Goal: Information Seeking & Learning: Learn about a topic

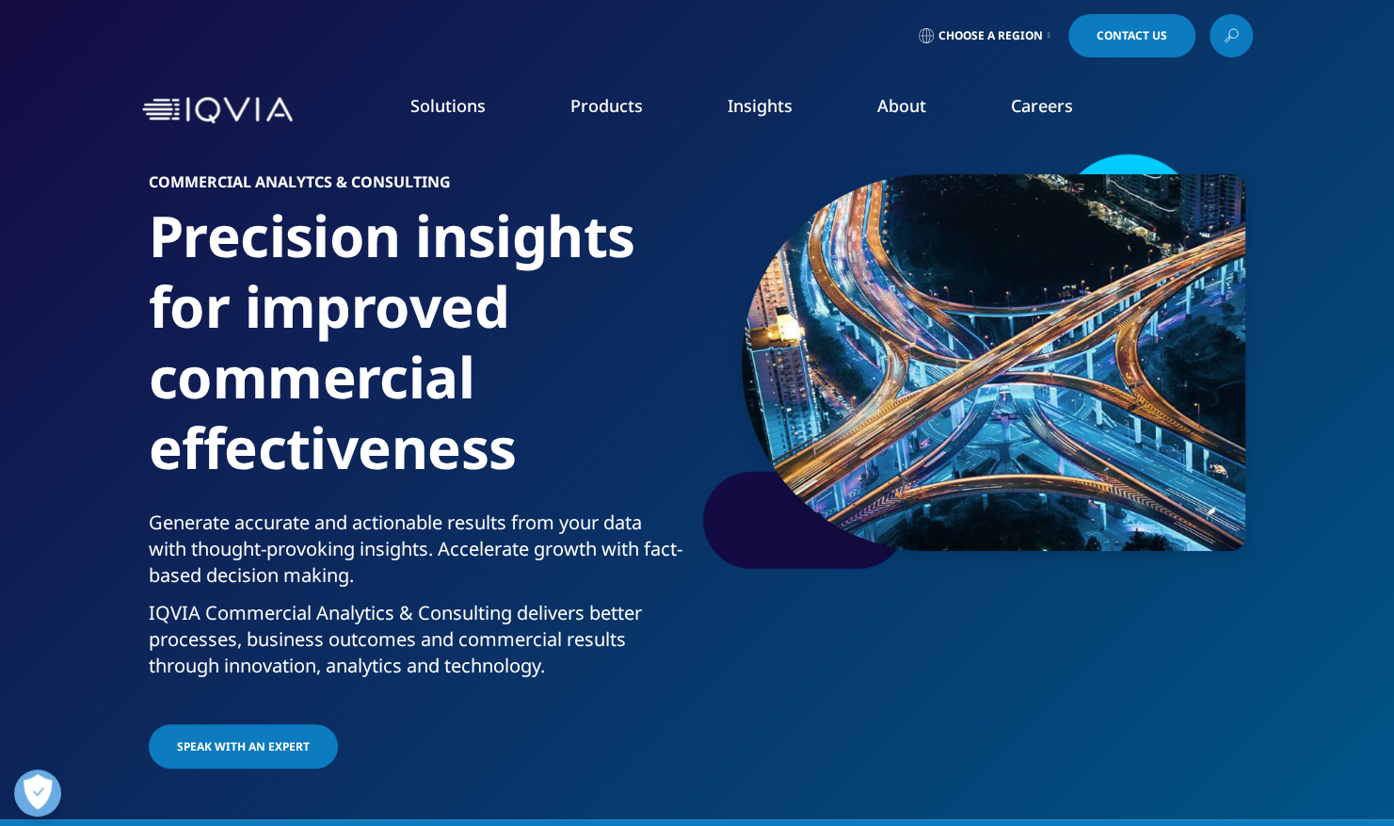
click at [256, 115] on img at bounding box center [217, 110] width 151 height 27
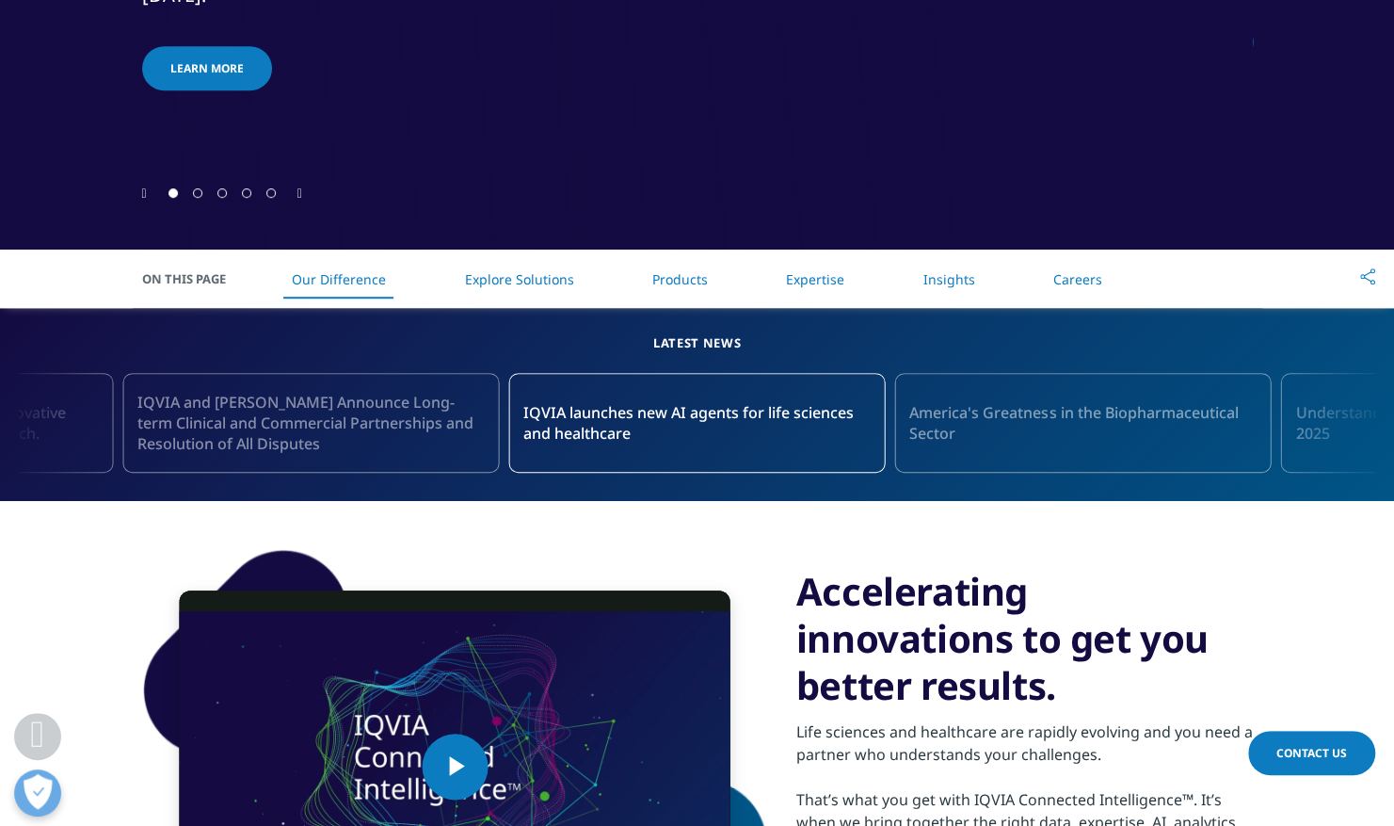
scroll to position [753, 0]
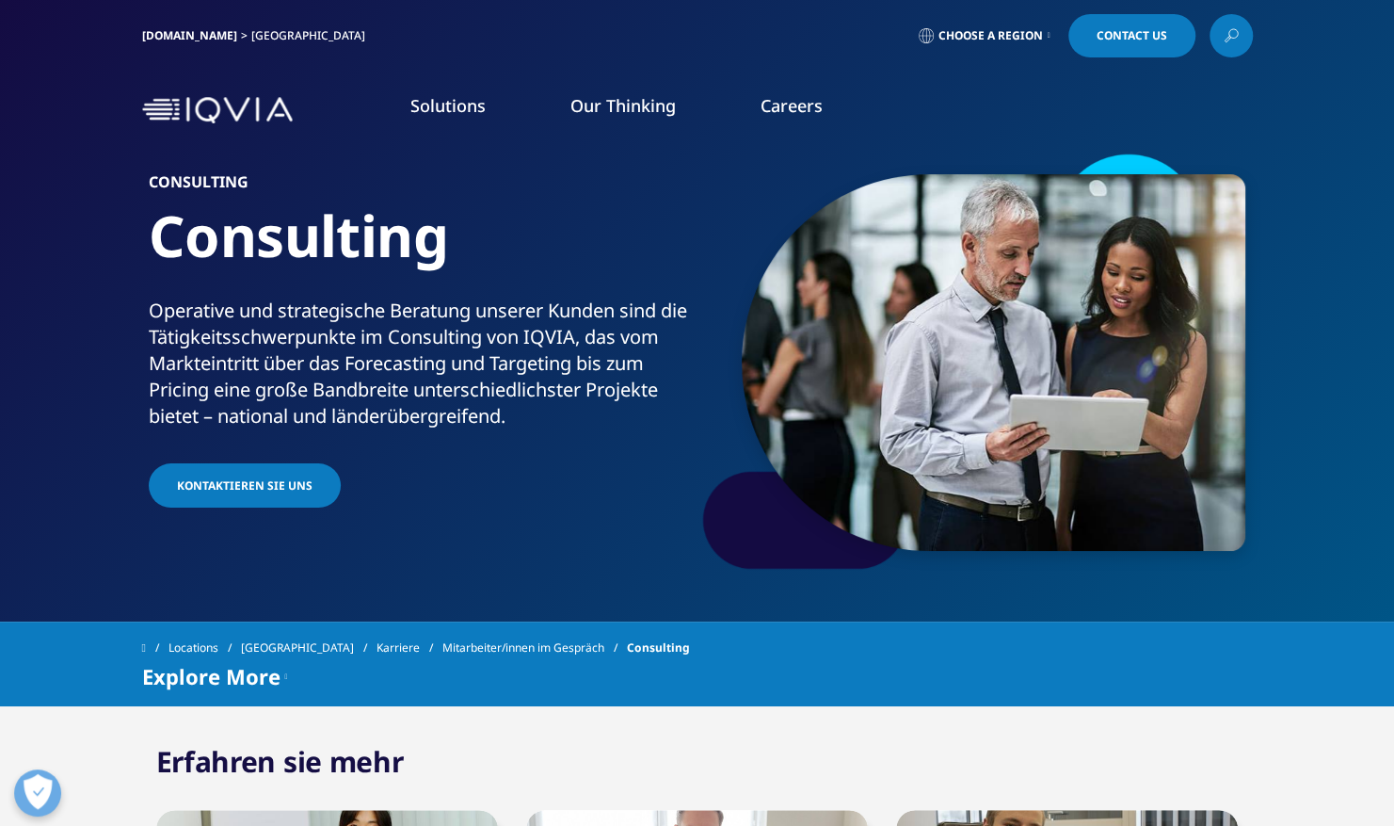
click at [965, 38] on span "Choose a Region" at bounding box center [991, 35] width 104 height 15
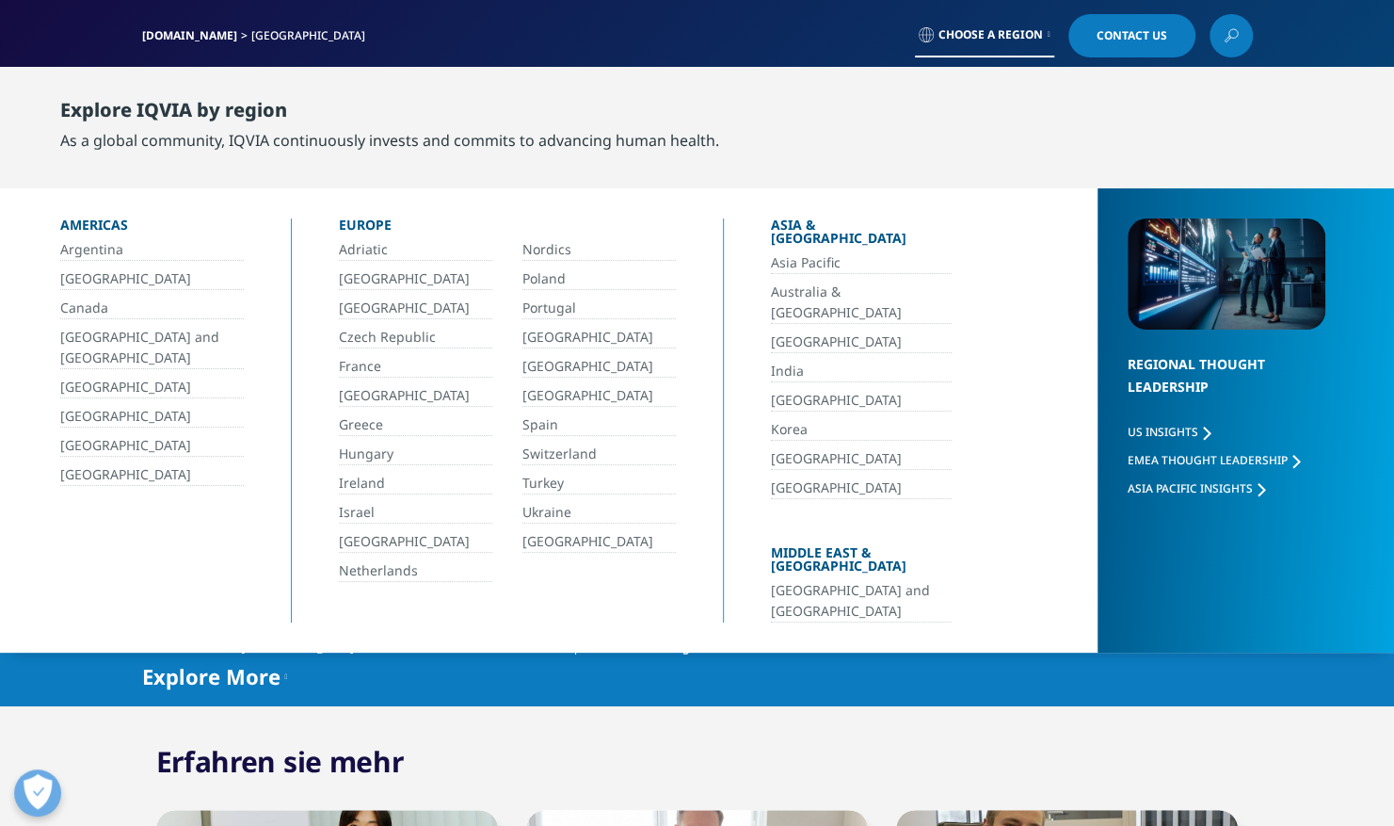
click at [368, 390] on link "[GEOGRAPHIC_DATA]" at bounding box center [415, 396] width 153 height 22
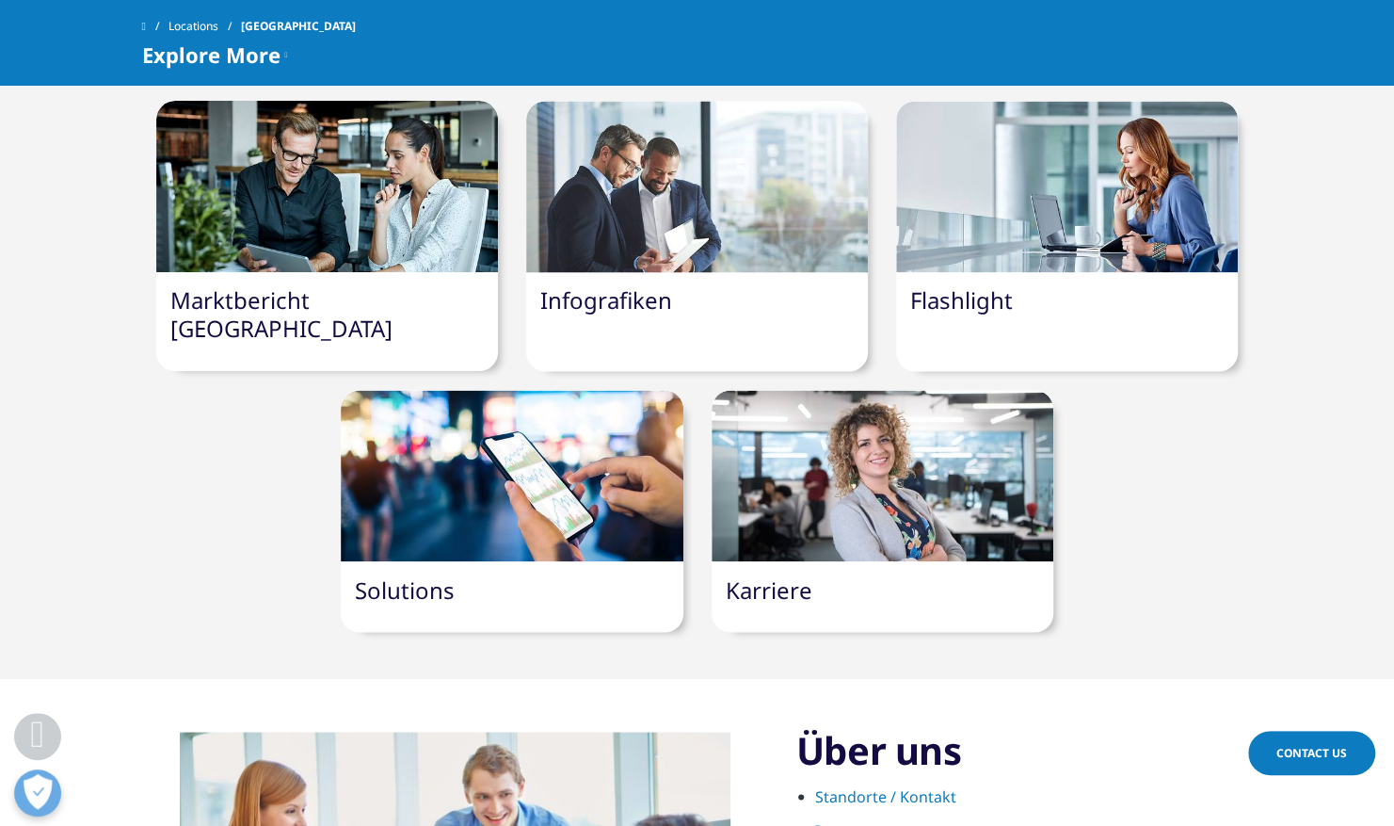
scroll to position [1600, 0]
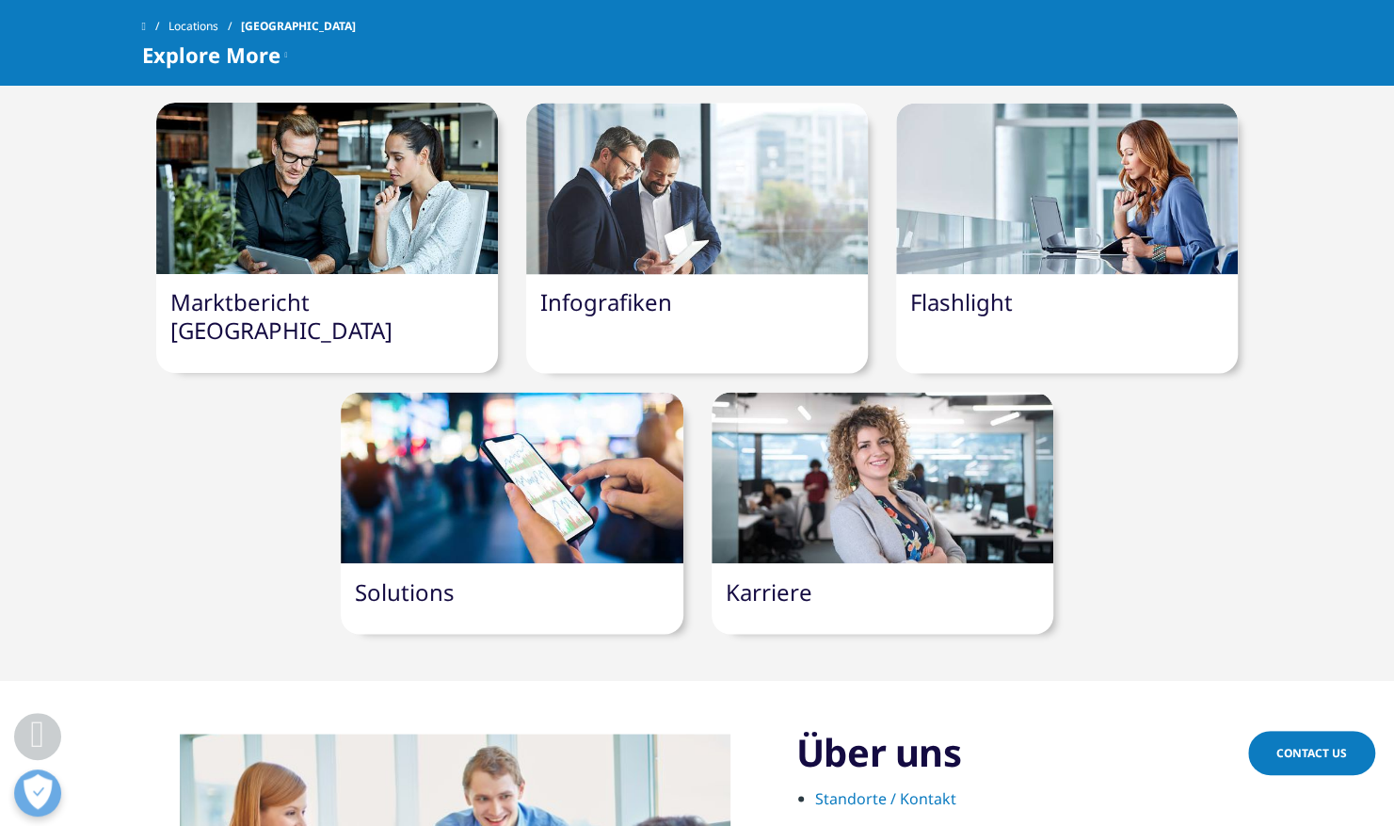
click at [397, 575] on link "Solutions" at bounding box center [405, 590] width 100 height 31
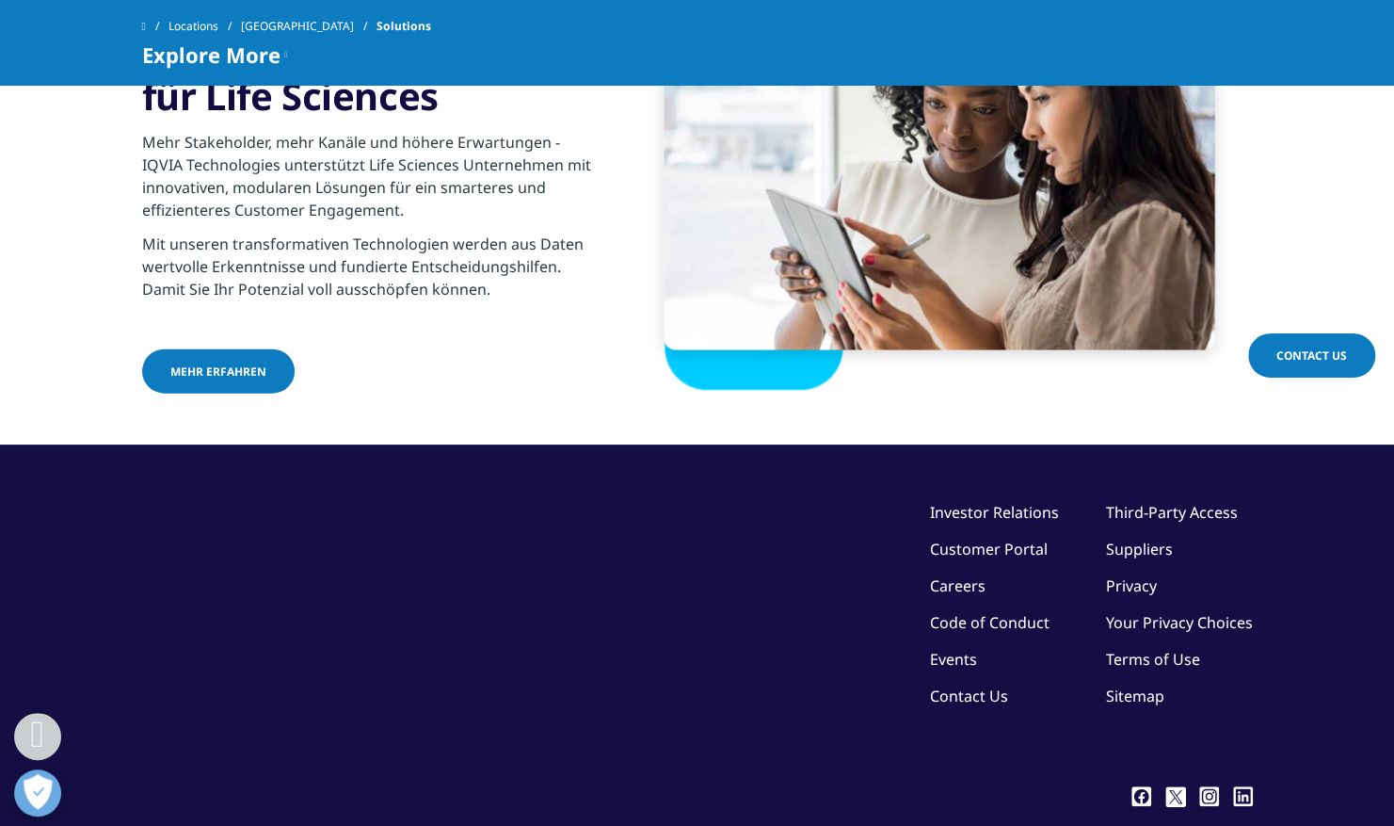
scroll to position [2192, 0]
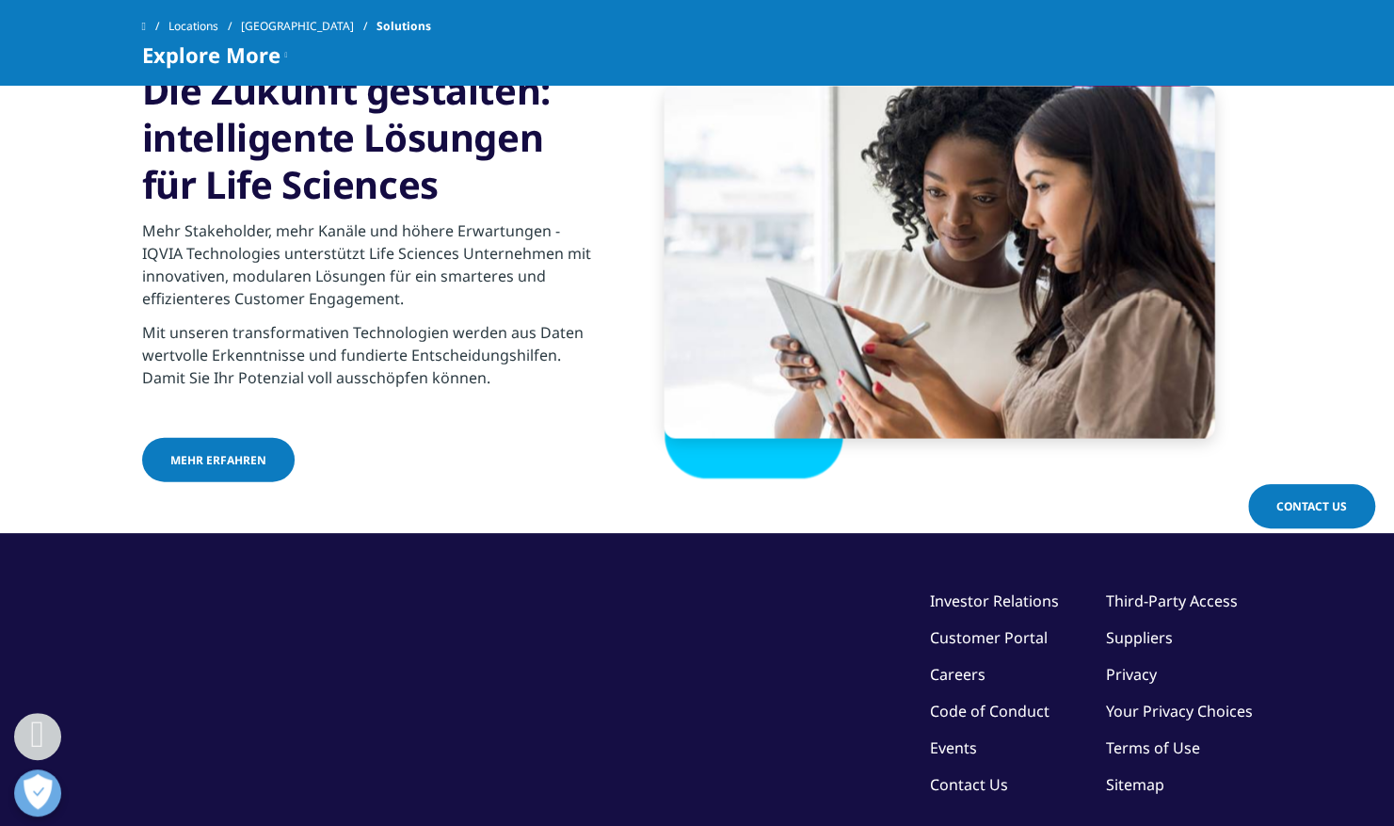
click at [200, 466] on span "Mehr Erfahren" at bounding box center [218, 460] width 96 height 16
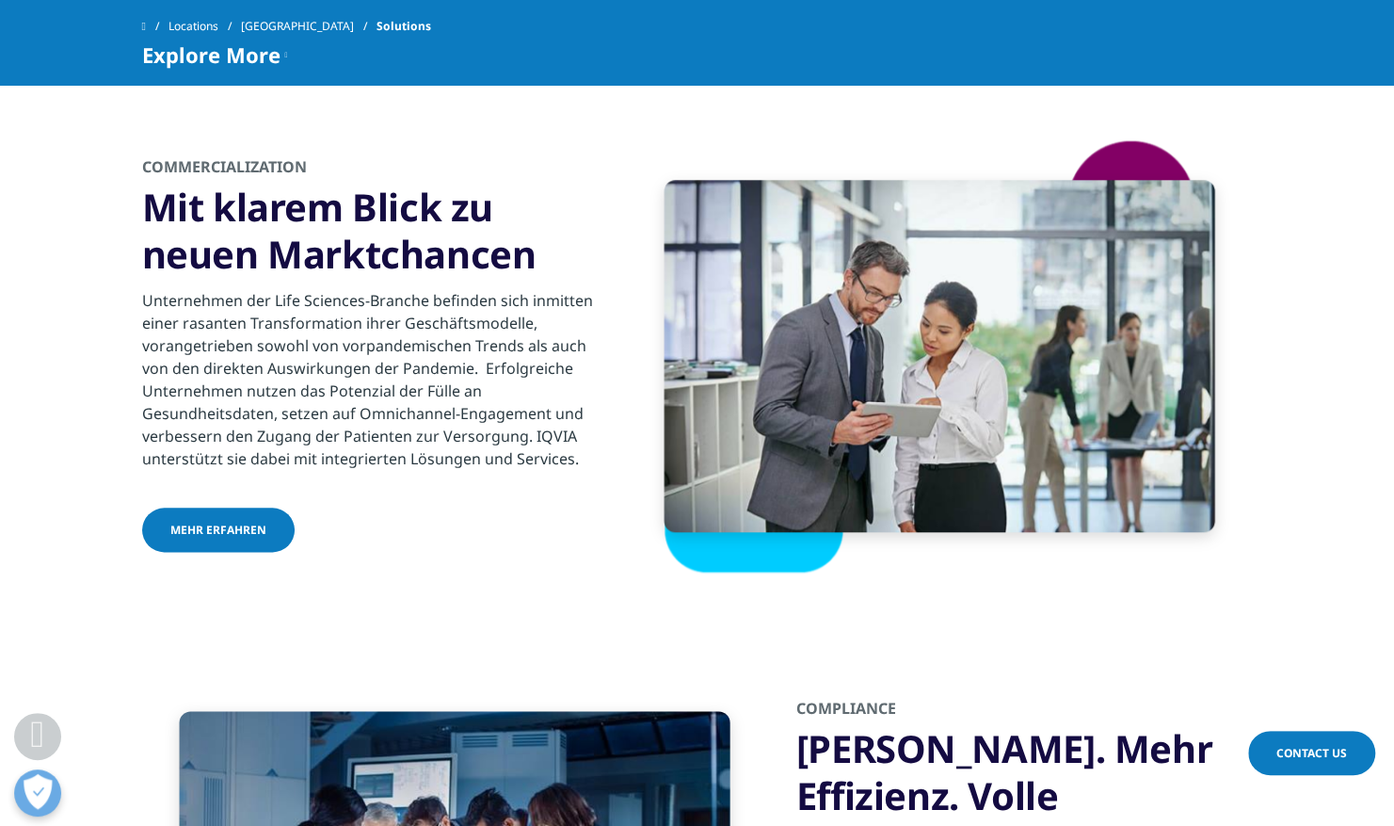
scroll to position [941, 0]
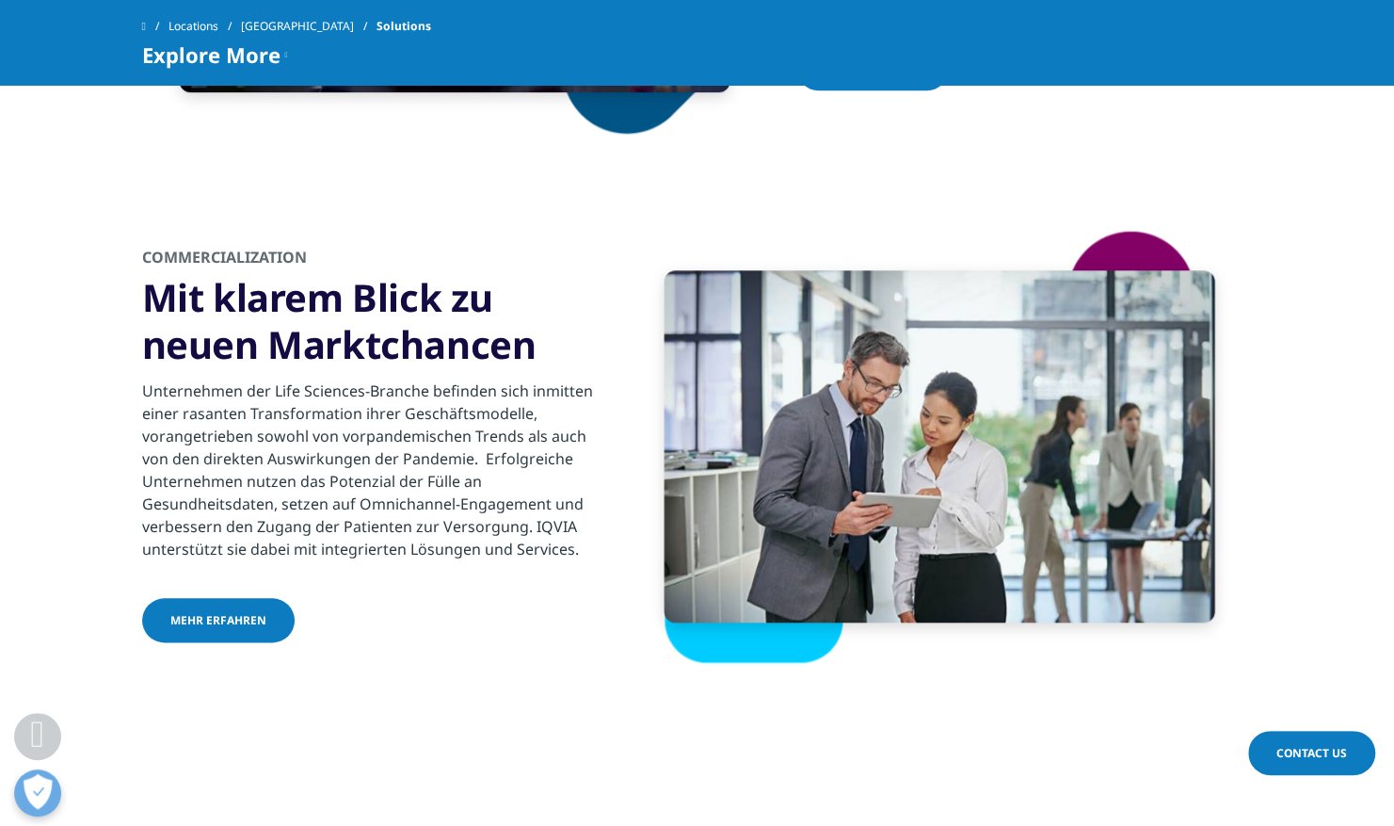
click at [241, 632] on link "Mehr Erfahren" at bounding box center [218, 620] width 153 height 44
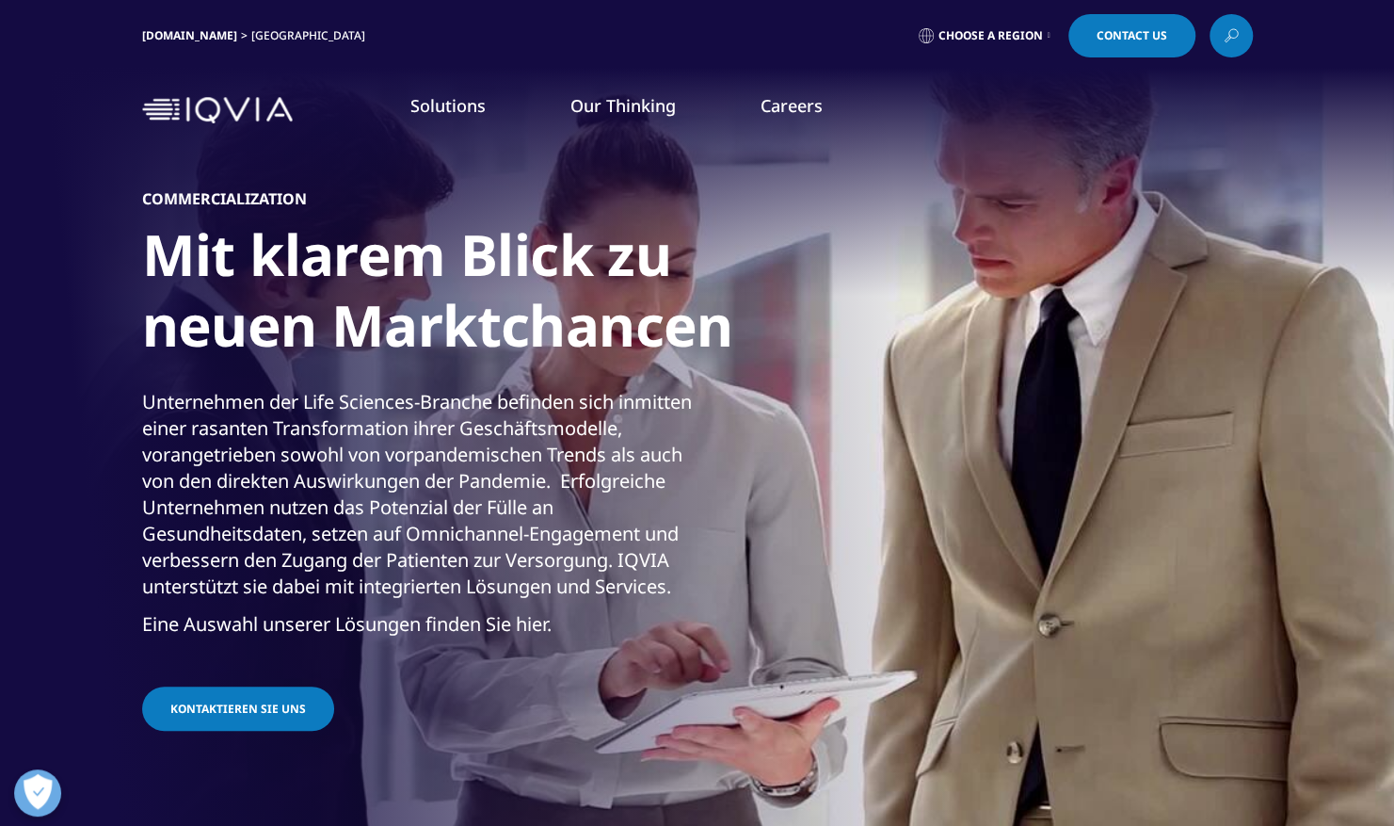
click at [97, 254] on link "Real World Evidence" at bounding box center [113, 252] width 132 height 19
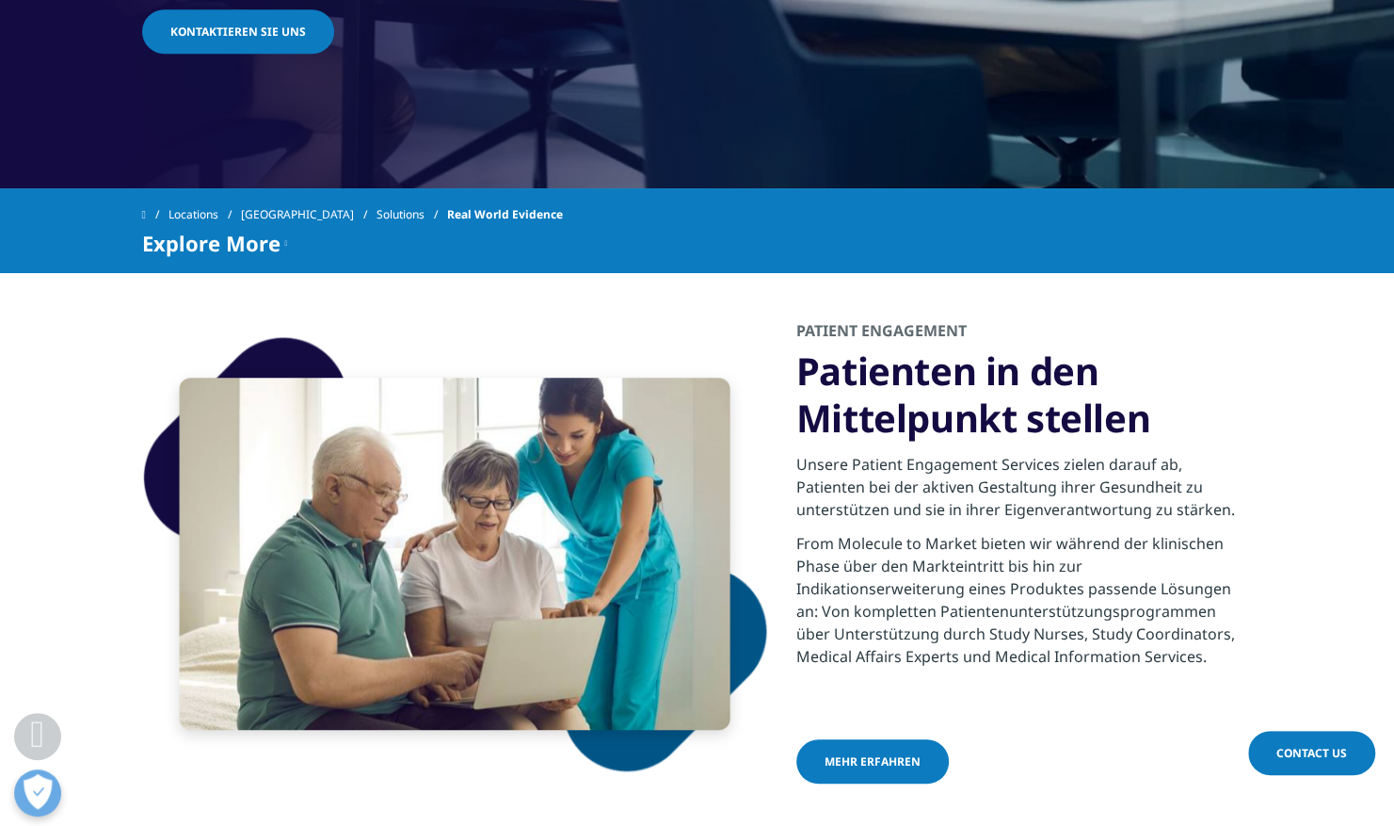
scroll to position [753, 0]
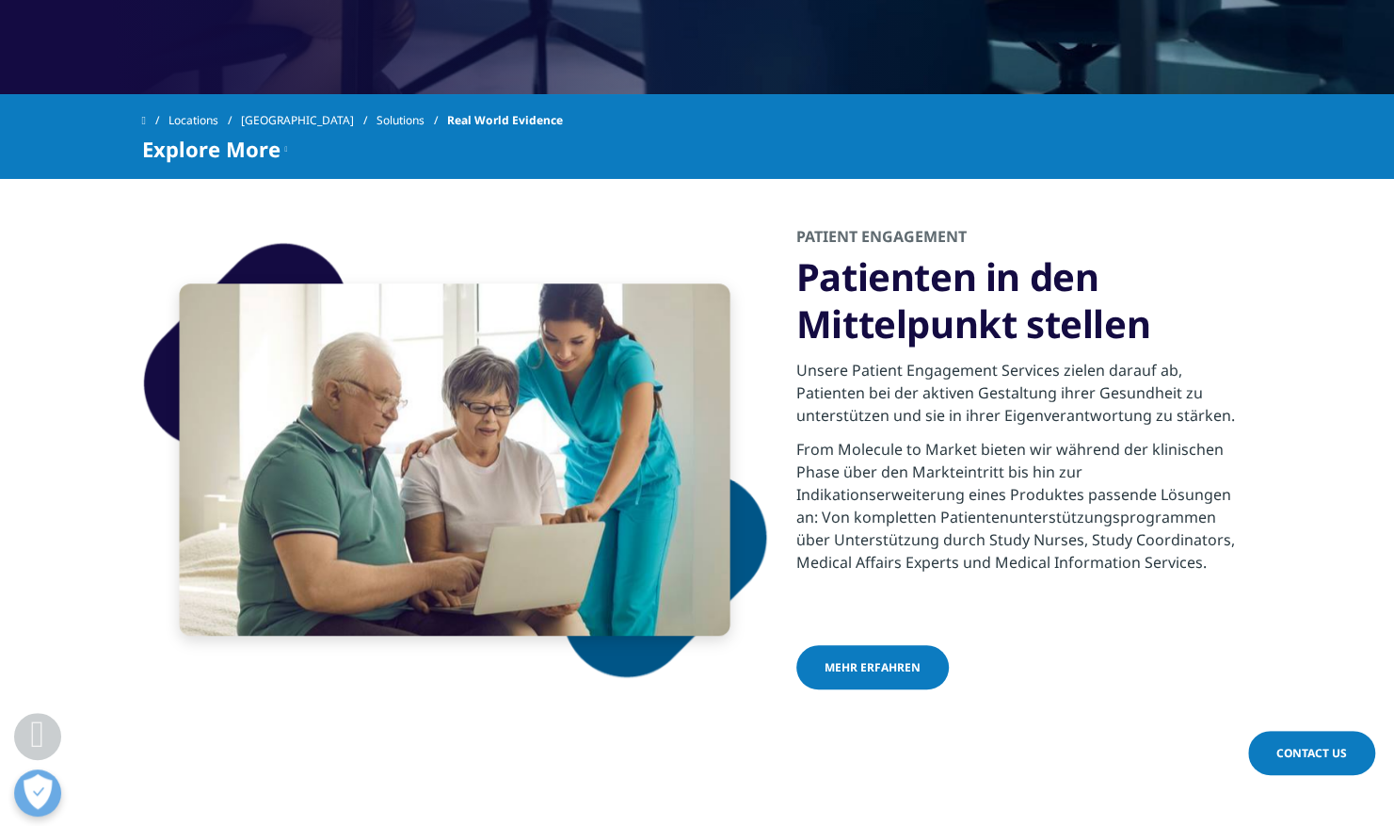
click at [882, 676] on link "MEHR ERFAHREN" at bounding box center [872, 667] width 153 height 44
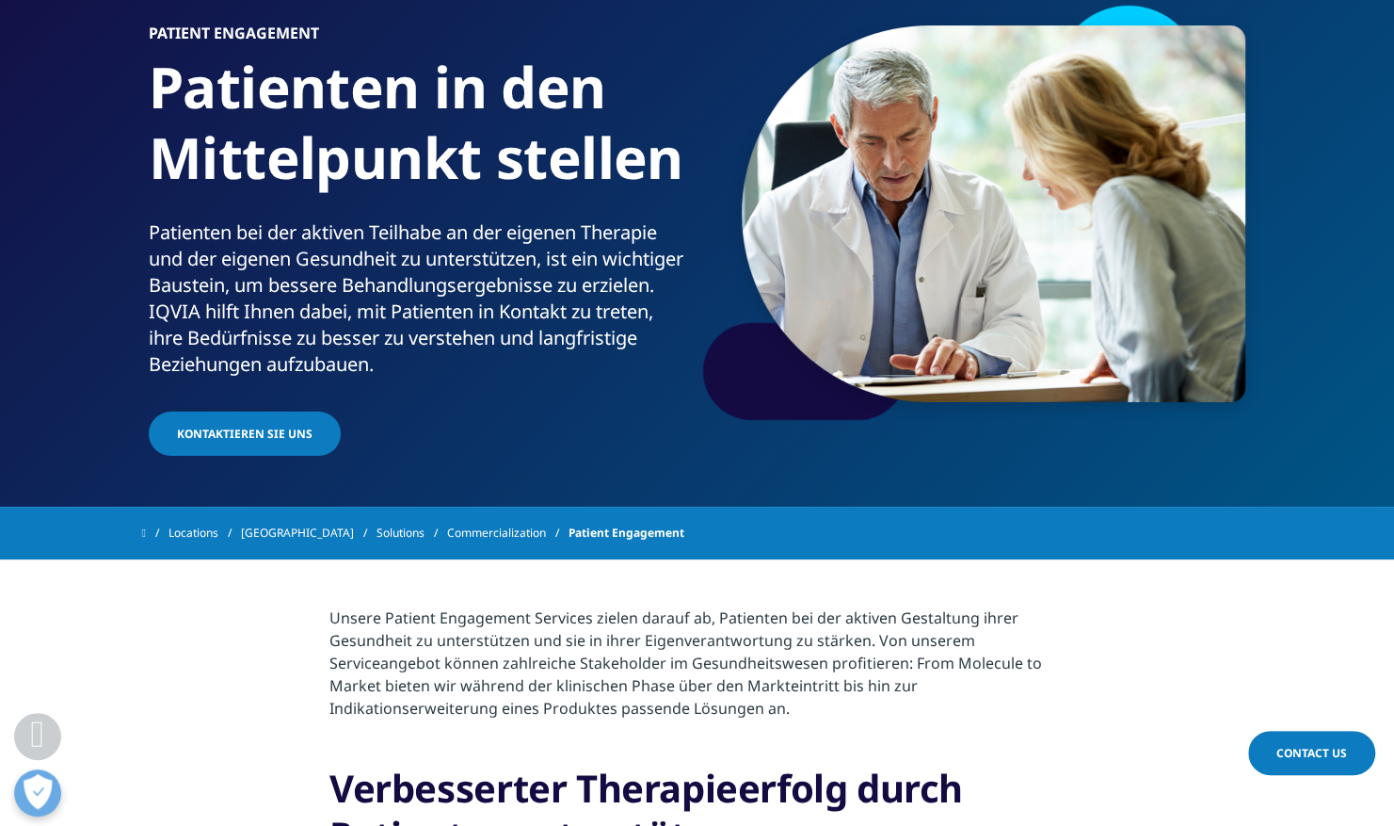
scroll to position [94, 0]
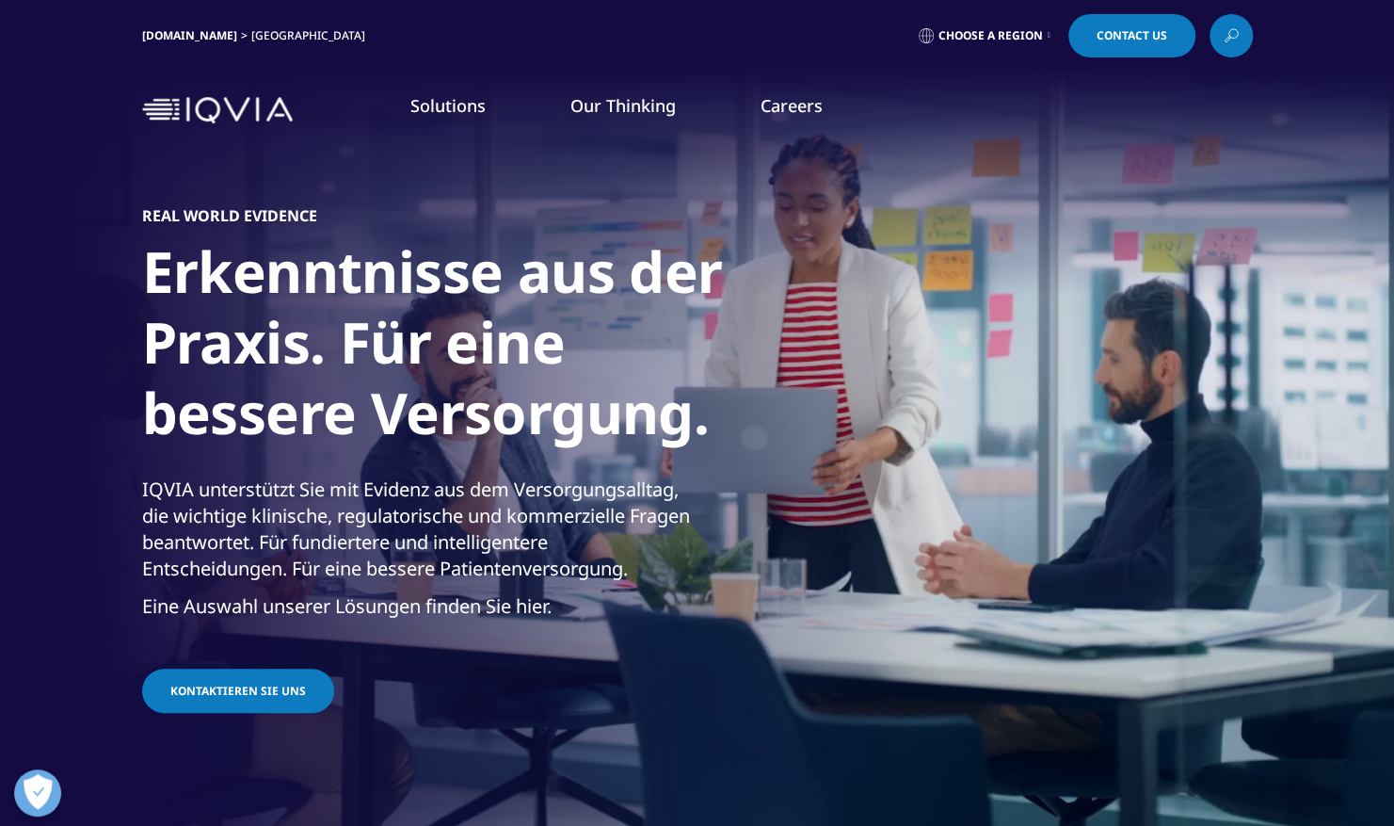
click at [864, 518] on link "MEHR ERFAHREN" at bounding box center [882, 522] width 285 height 50
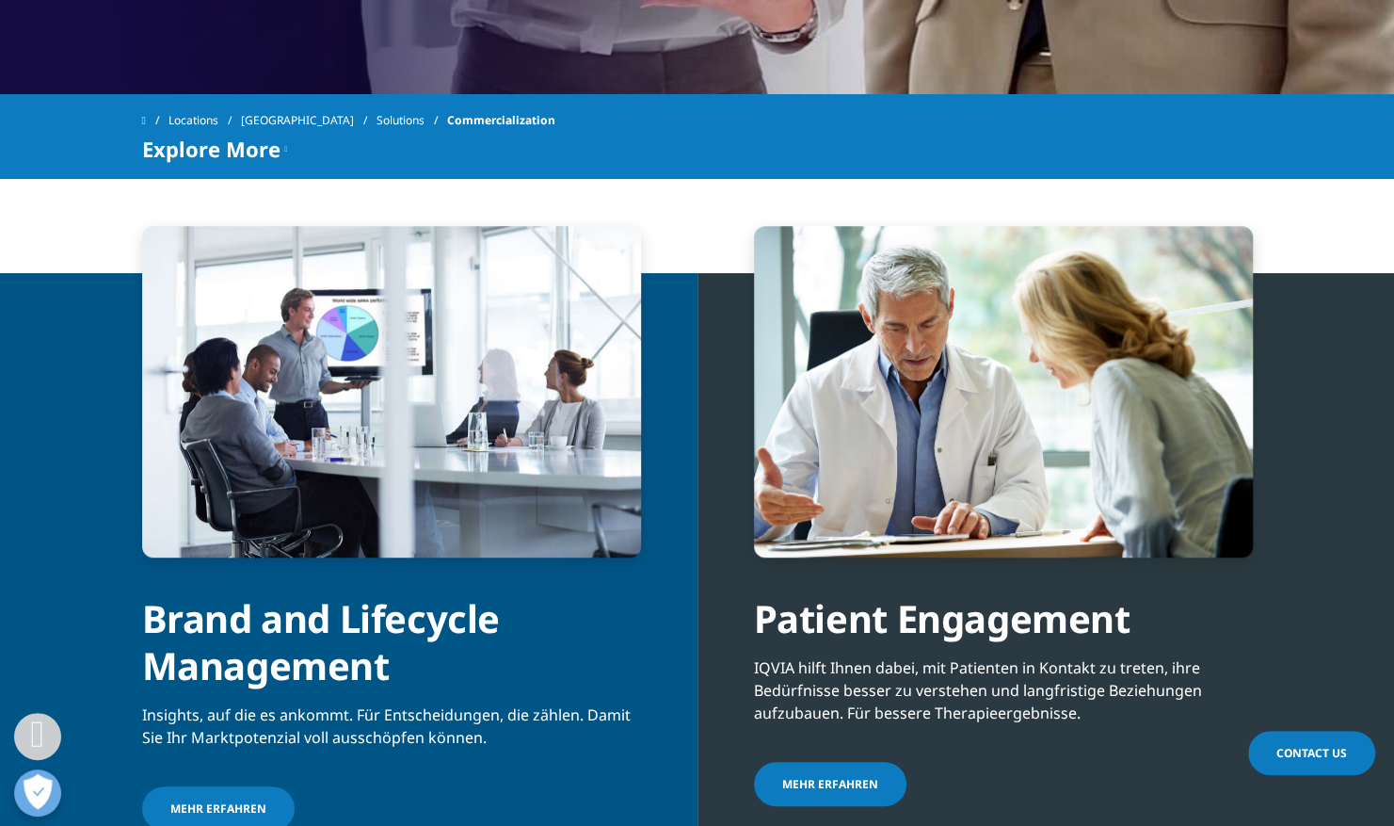
scroll to position [941, 0]
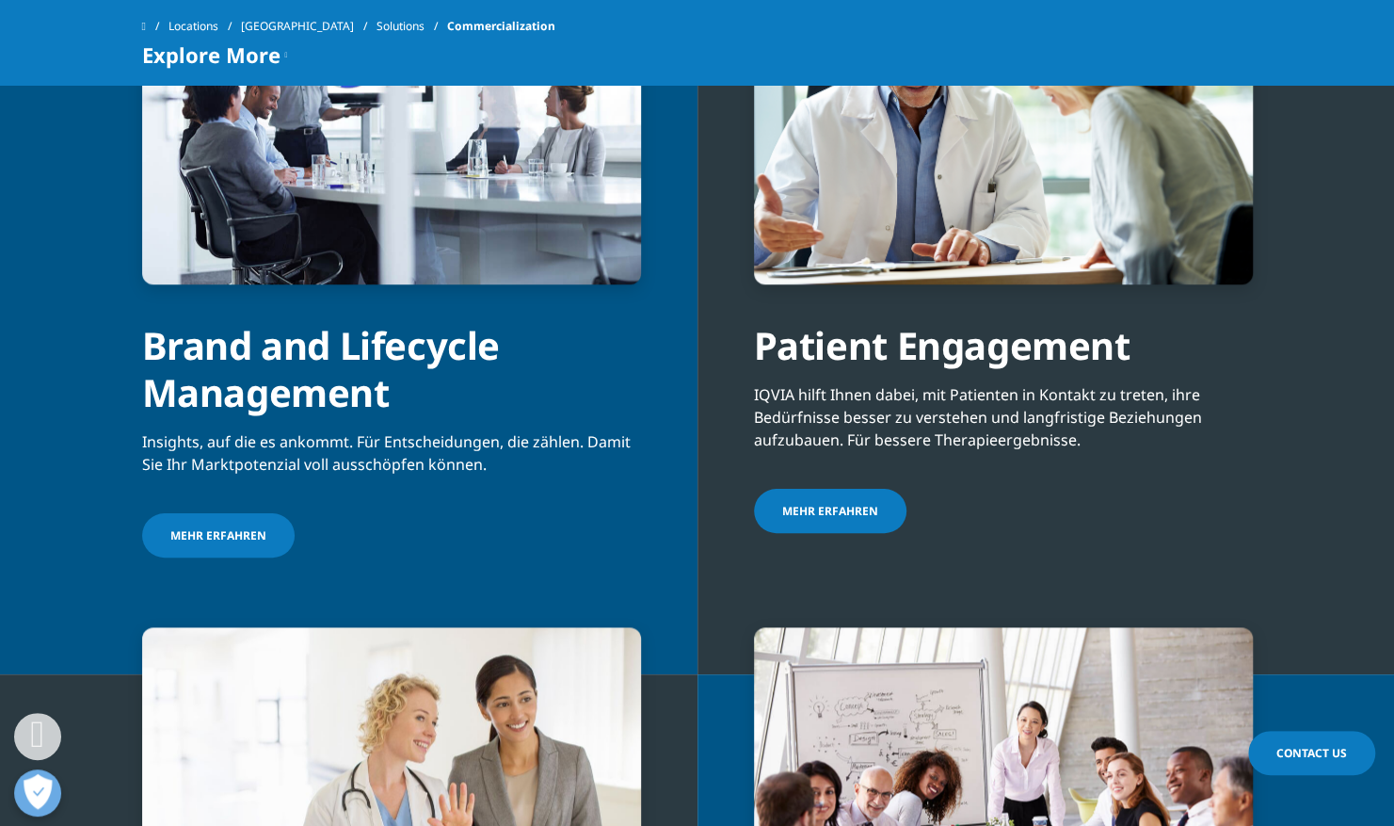
click at [207, 532] on span "Mehr Erfahren" at bounding box center [218, 535] width 96 height 16
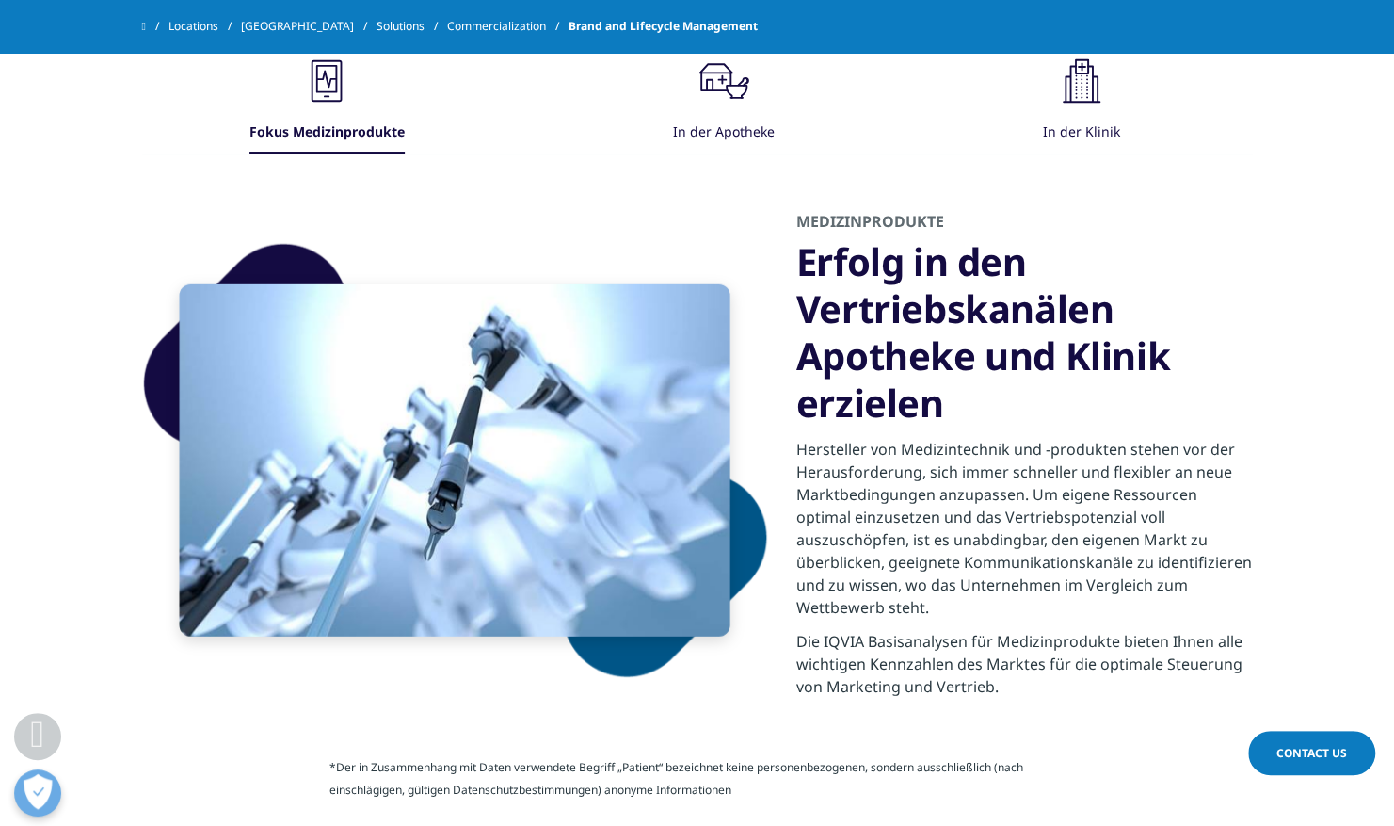
scroll to position [2824, 0]
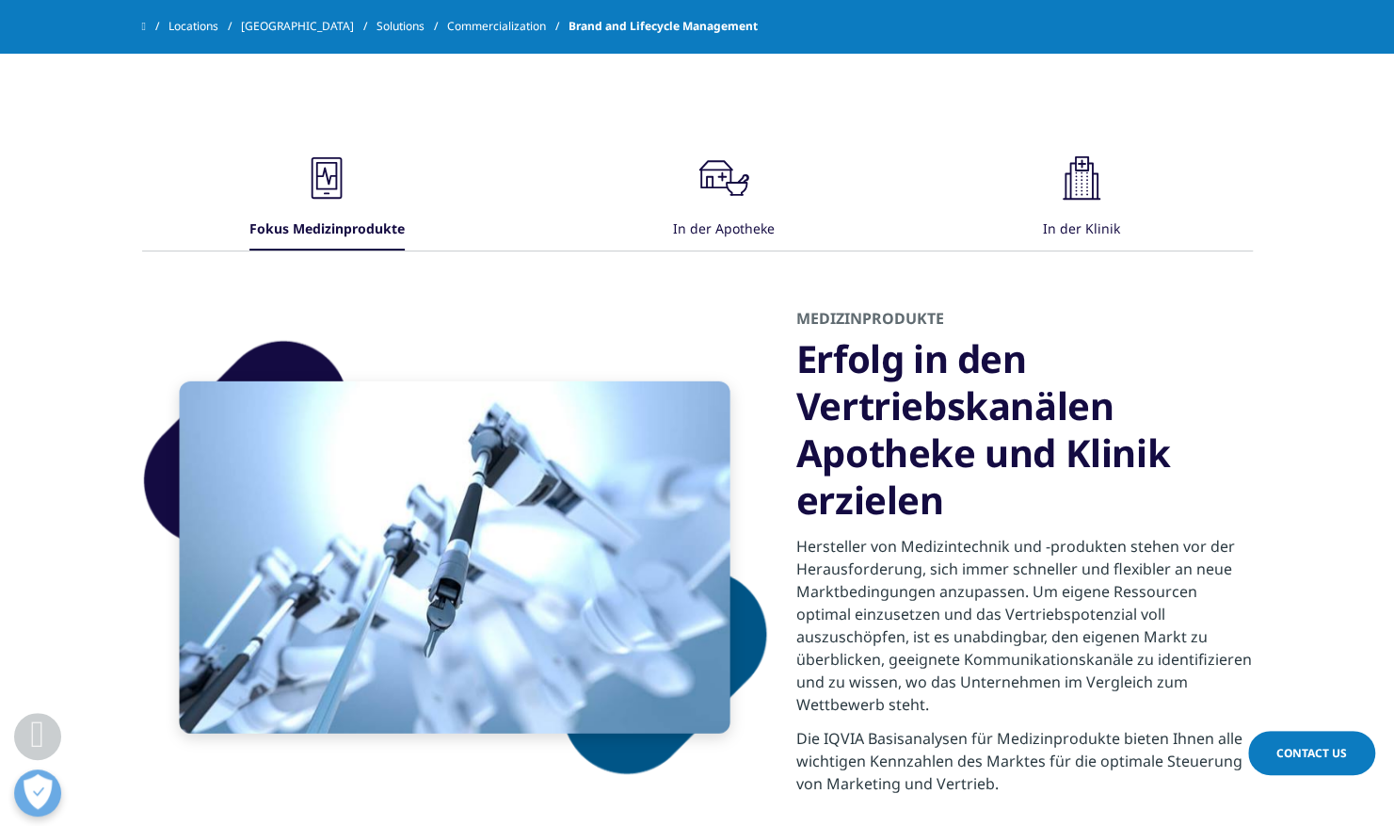
click at [695, 210] on div "In der Apotheke" at bounding box center [724, 230] width 102 height 40
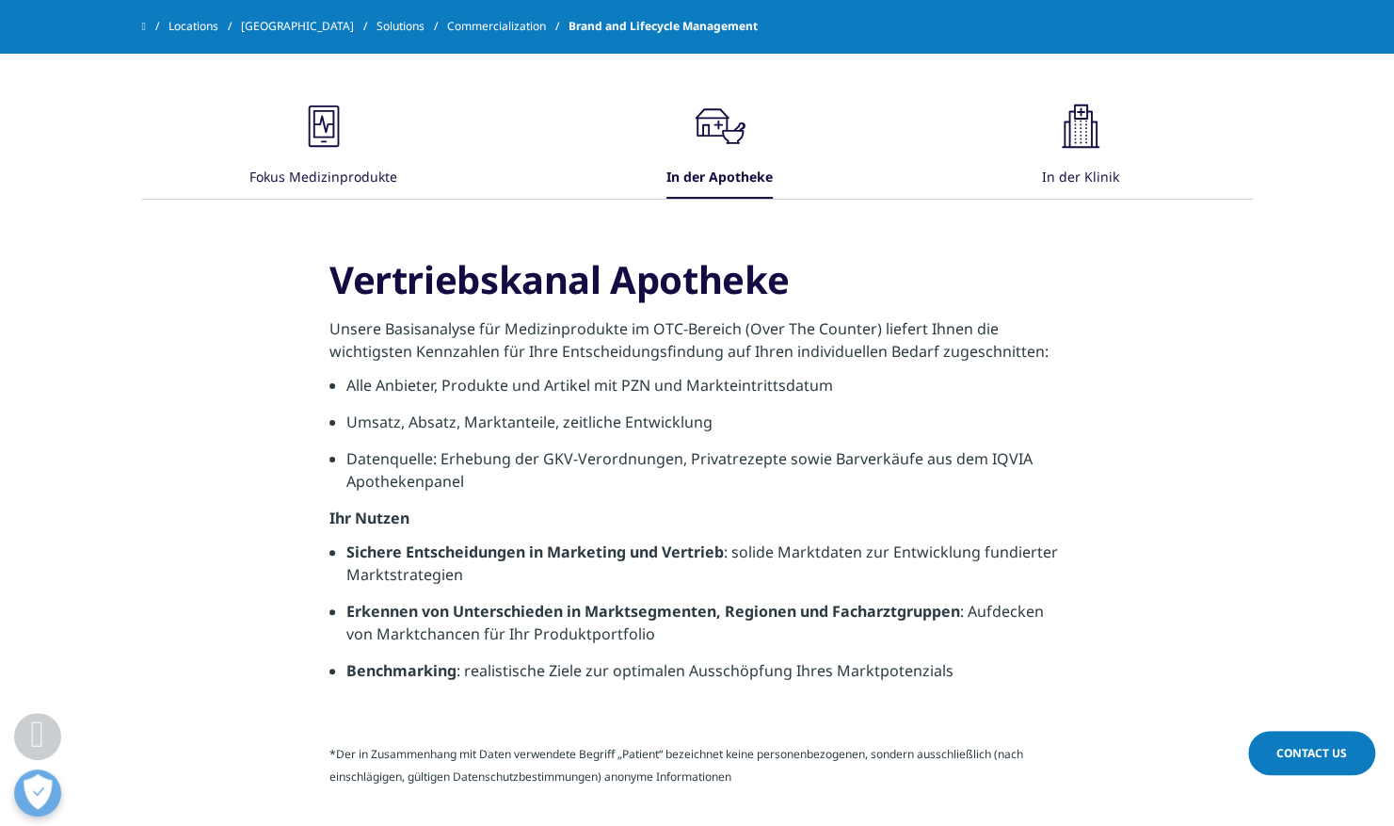
scroll to position [2918, 0]
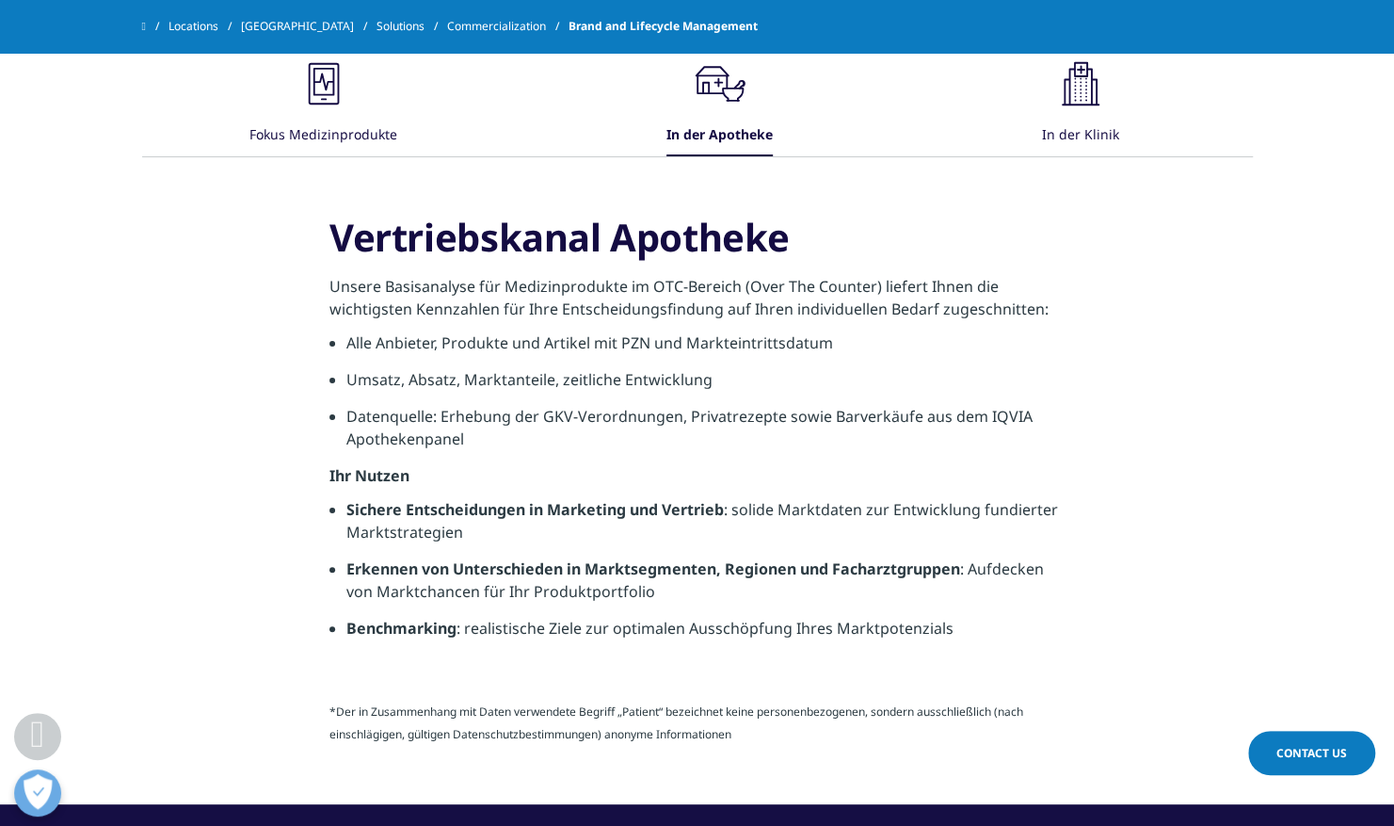
click at [1072, 116] on div "In der Klinik" at bounding box center [1080, 136] width 77 height 40
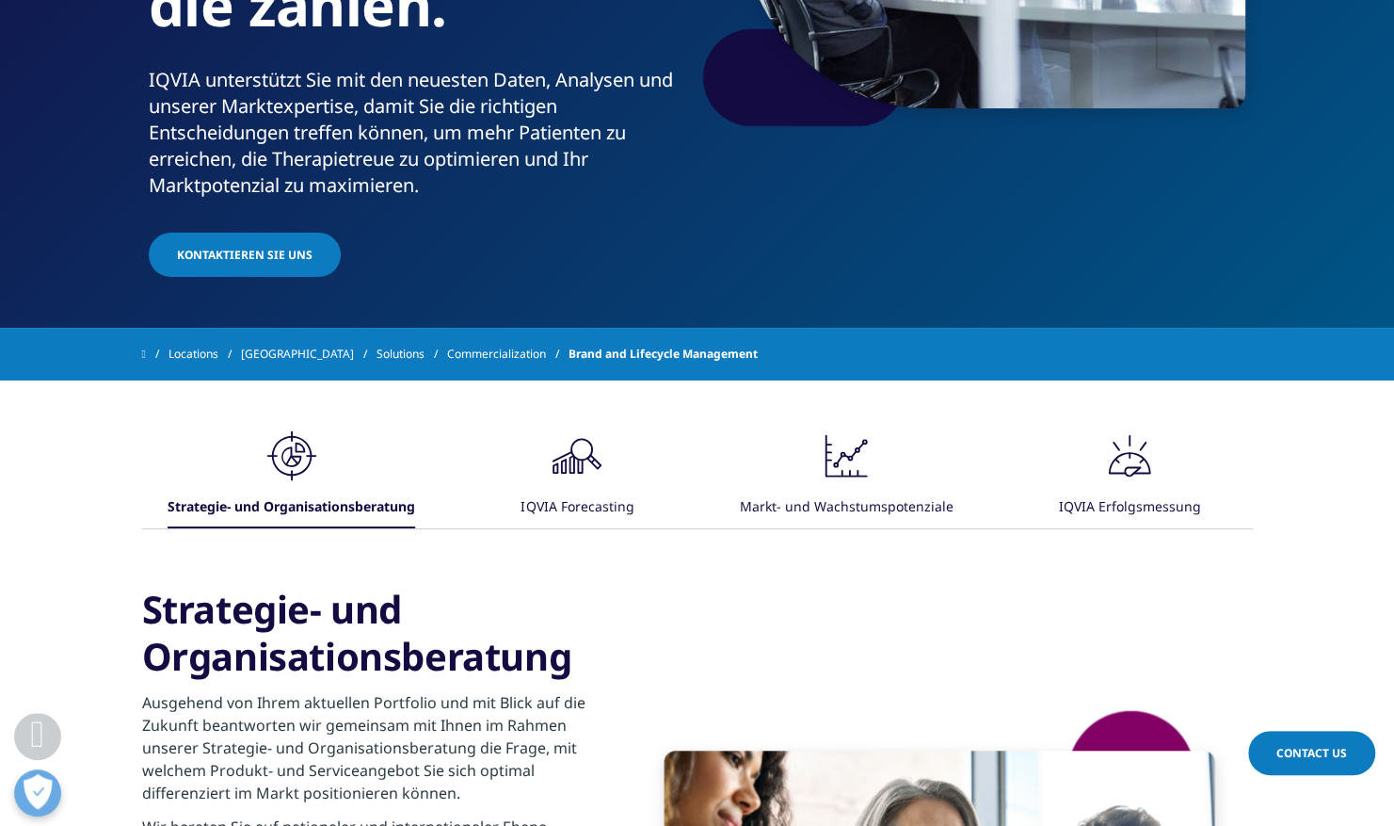
scroll to position [392, 0]
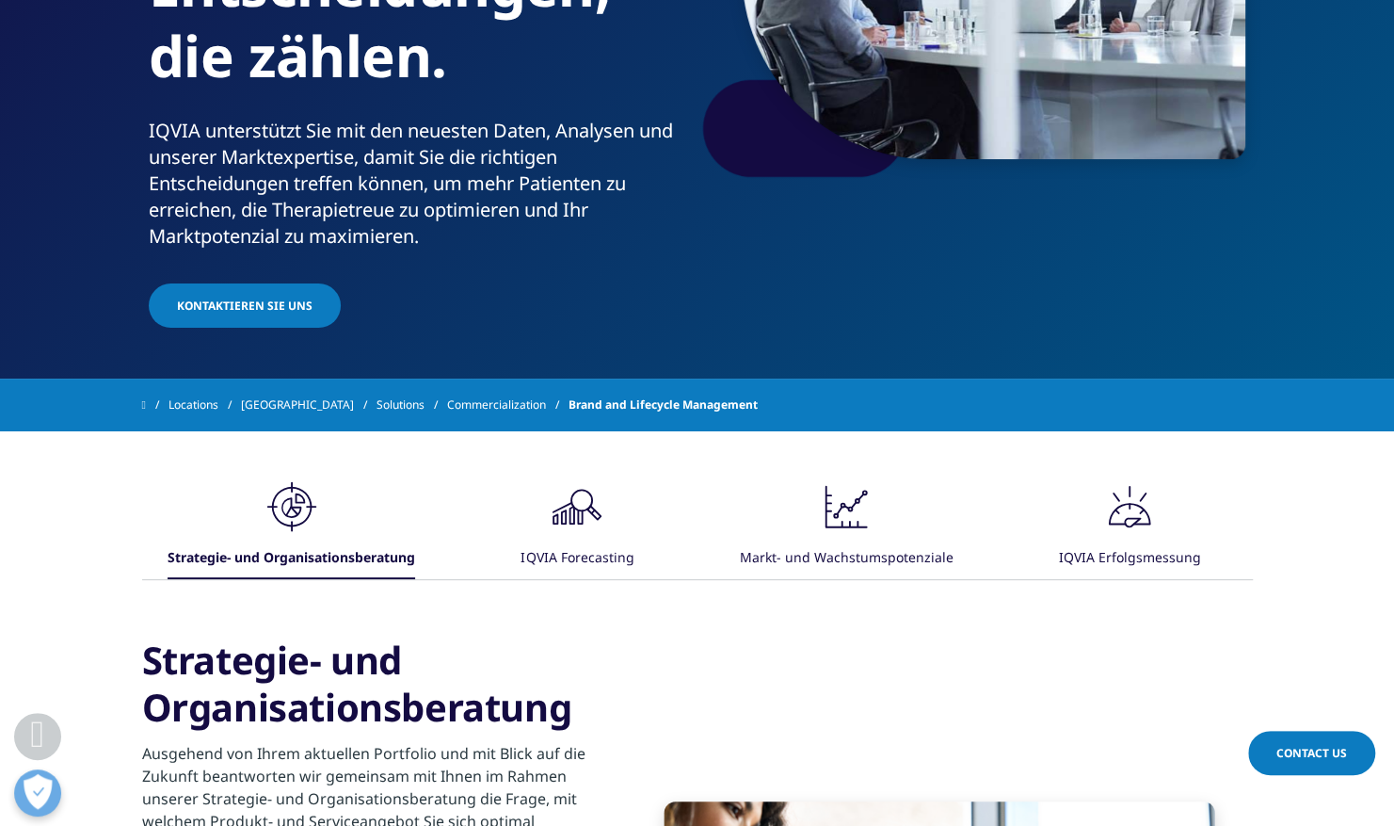
click at [591, 555] on div "IQVIA Forecasting" at bounding box center [577, 558] width 113 height 40
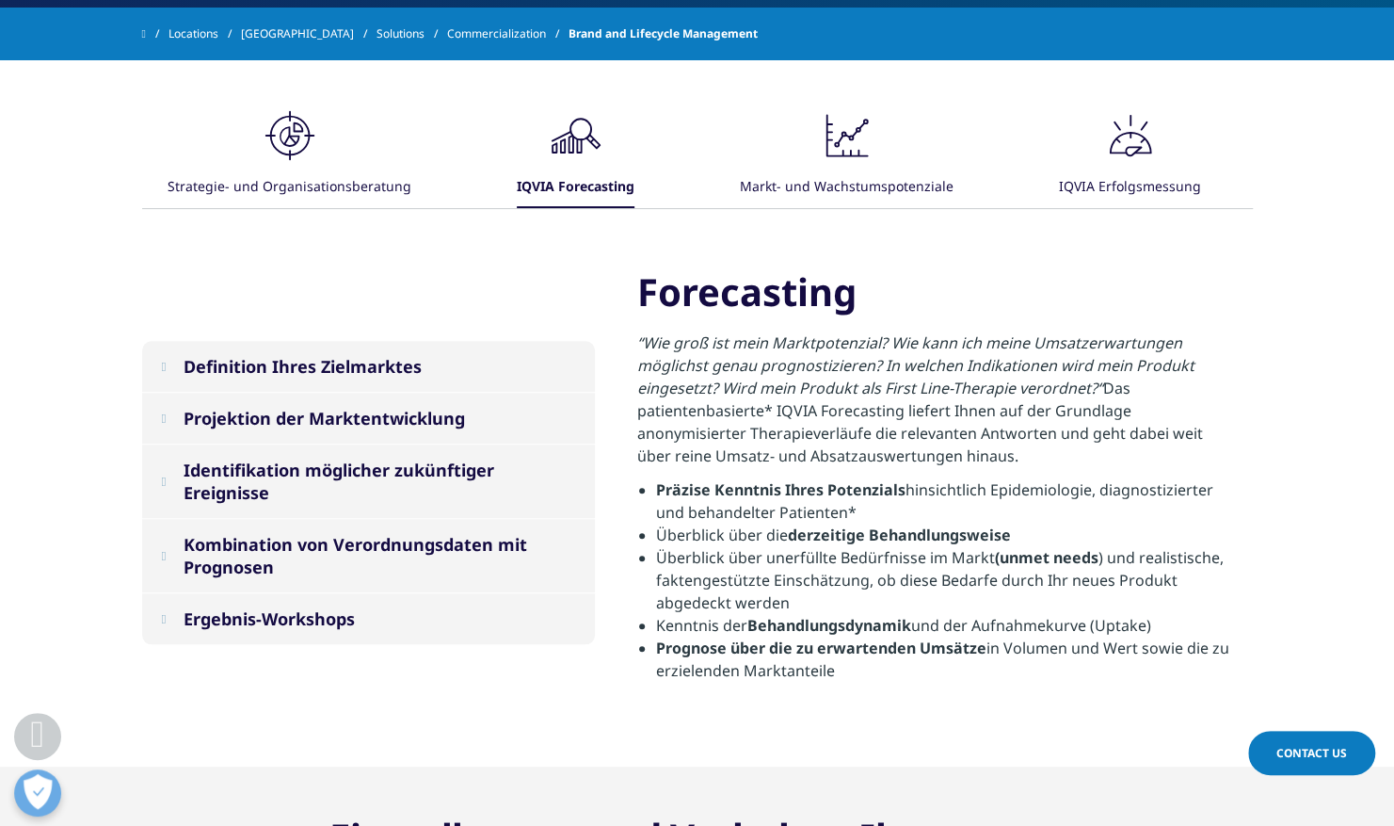
scroll to position [768, 0]
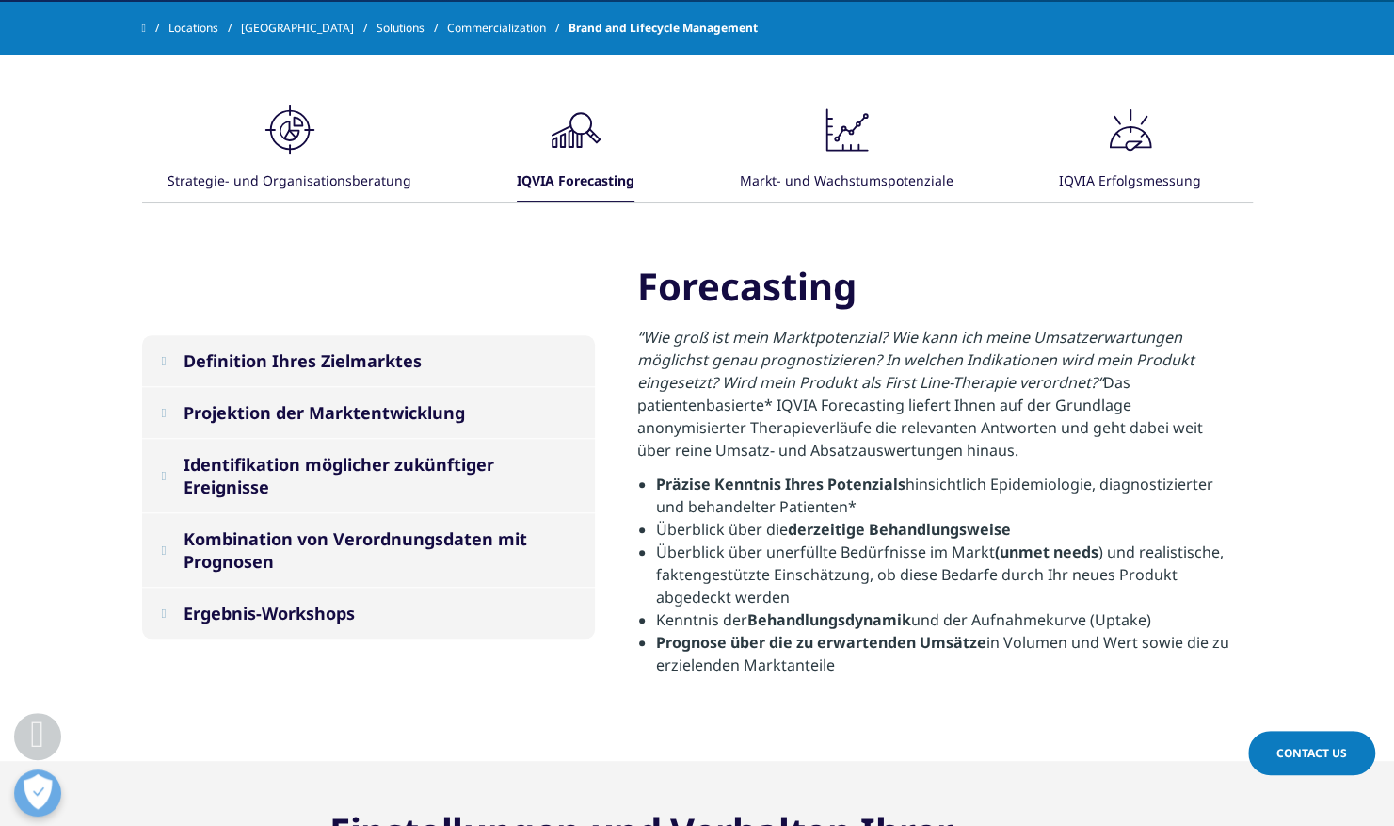
click at [164, 407] on em at bounding box center [163, 412] width 5 height 12
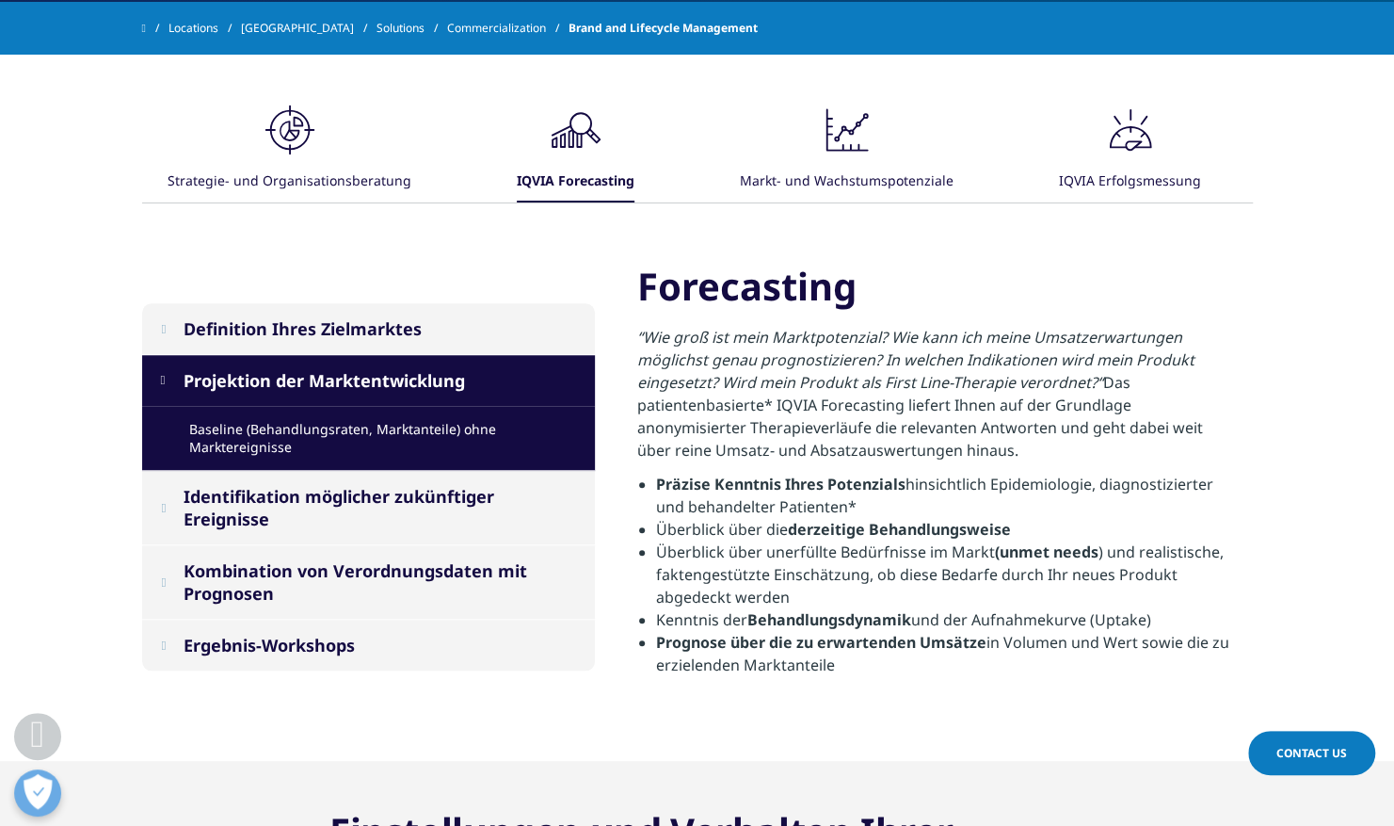
click at [218, 492] on div "Identifikation möglicher zukünftiger Ereignisse" at bounding box center [380, 507] width 392 height 45
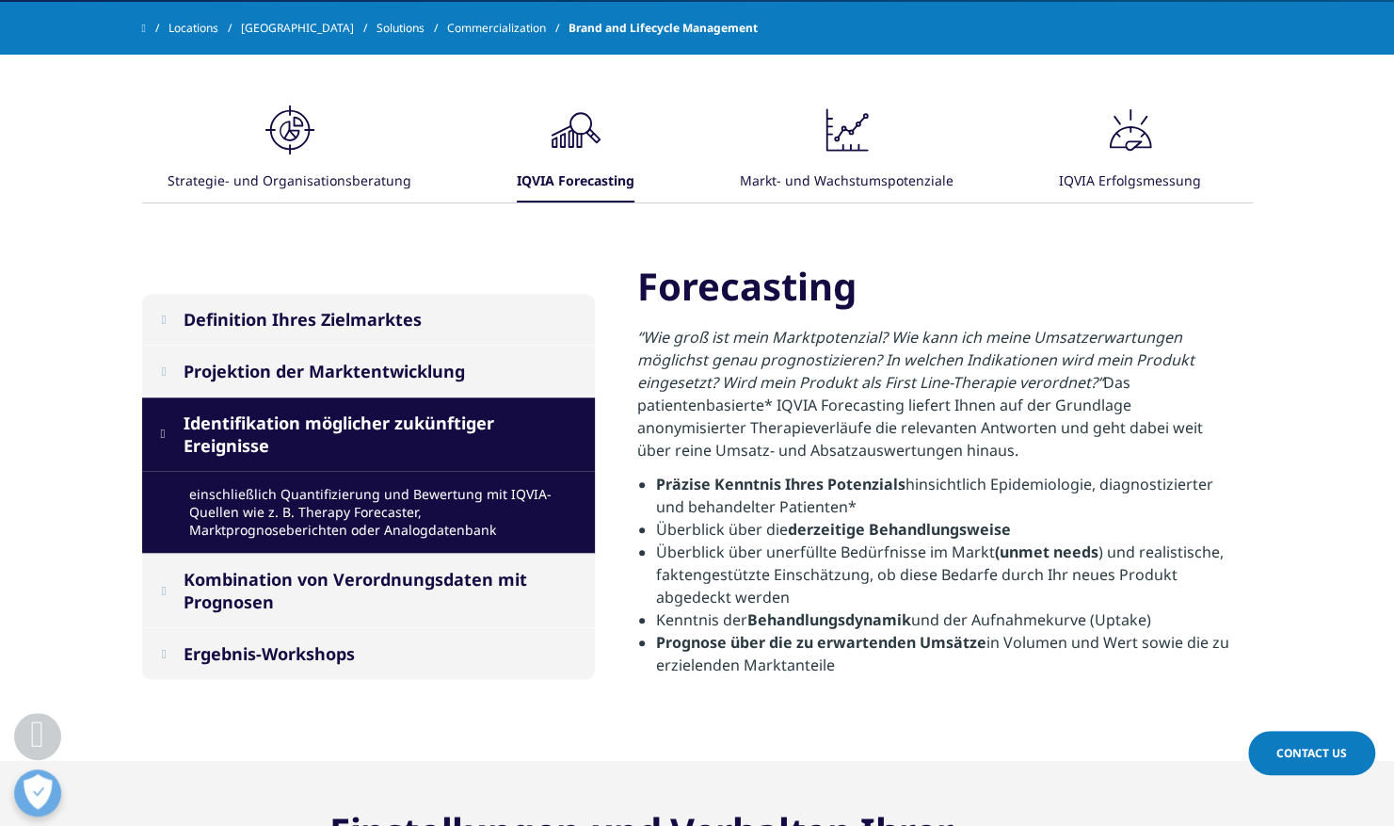
click at [230, 577] on div "Kombination von Verordnungsdaten mit Prognosen" at bounding box center [380, 590] width 392 height 45
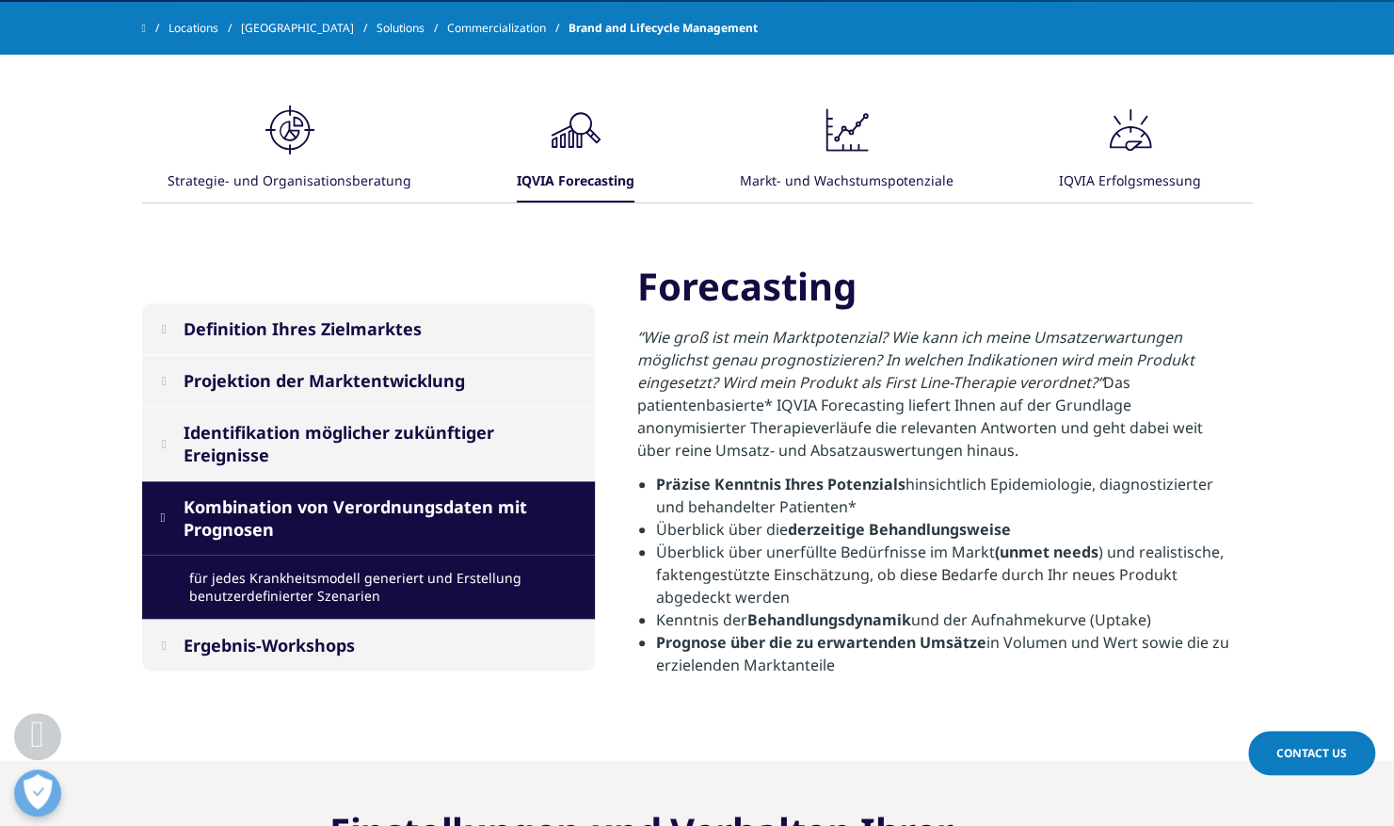
click at [311, 634] on div "Ergebnis-Workshops" at bounding box center [269, 645] width 171 height 23
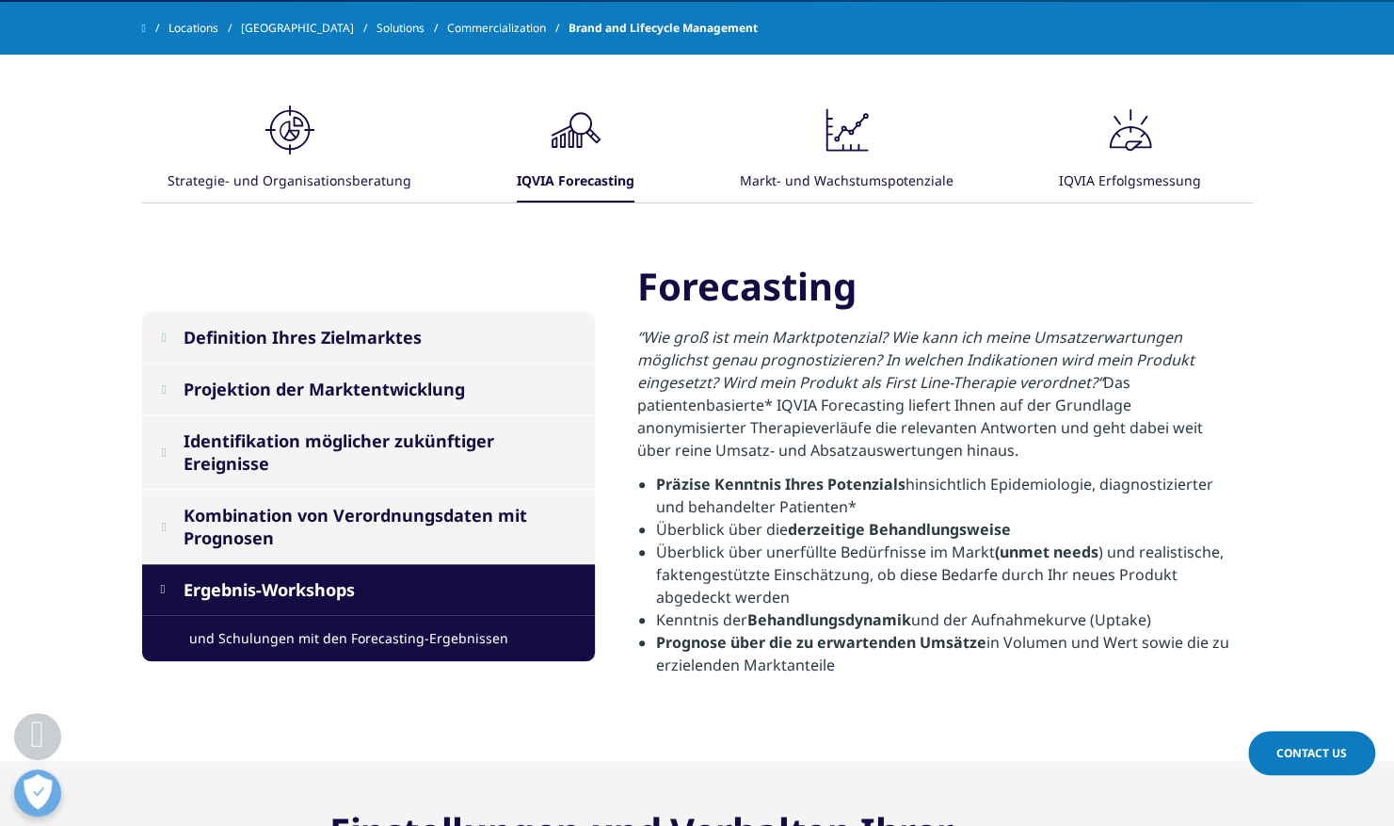
click at [796, 173] on div "Markt- und Wachstumspotenziale" at bounding box center [847, 182] width 214 height 40
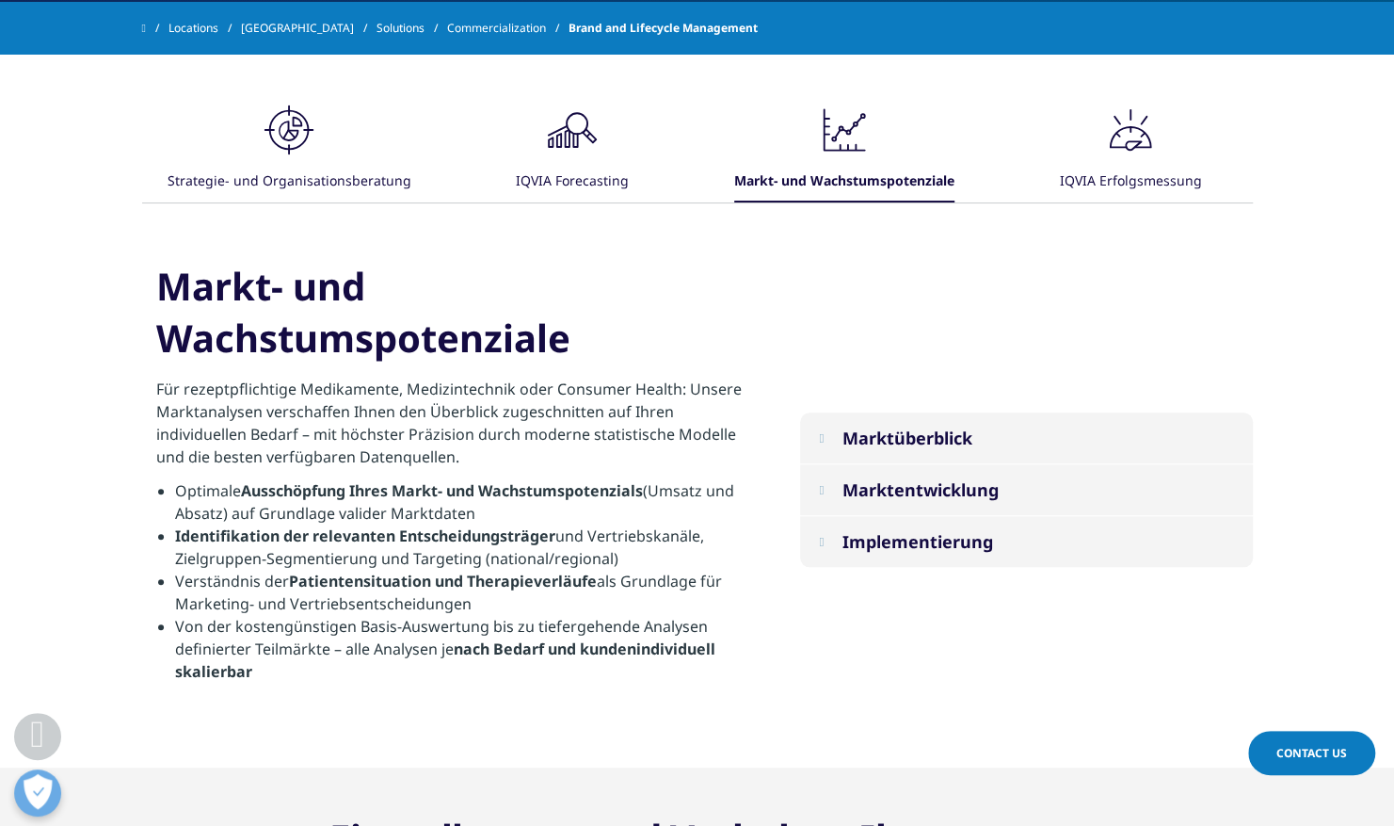
click at [865, 430] on div "Marktüberblick" at bounding box center [907, 437] width 130 height 23
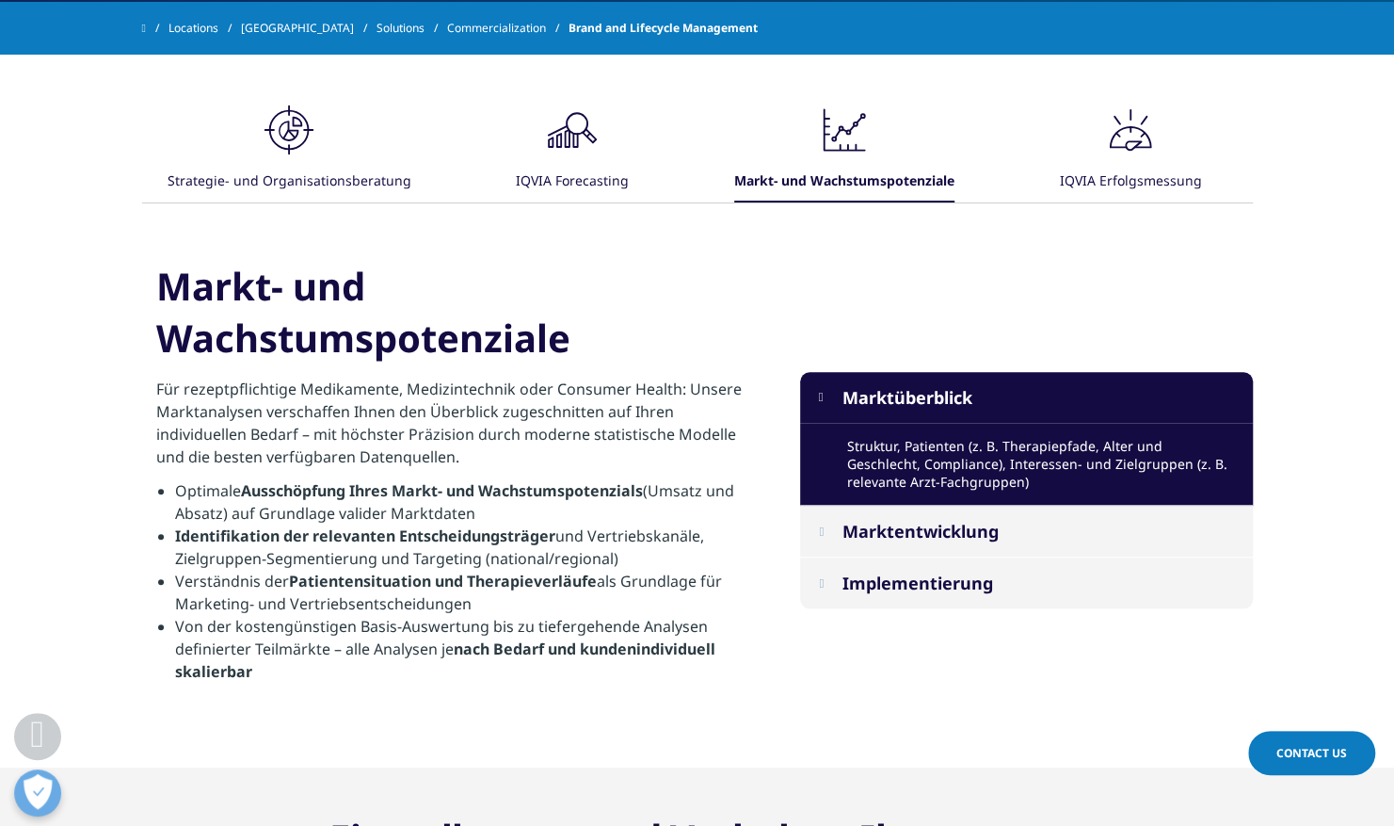
click at [923, 526] on div "Marktentwicklung" at bounding box center [920, 531] width 156 height 23
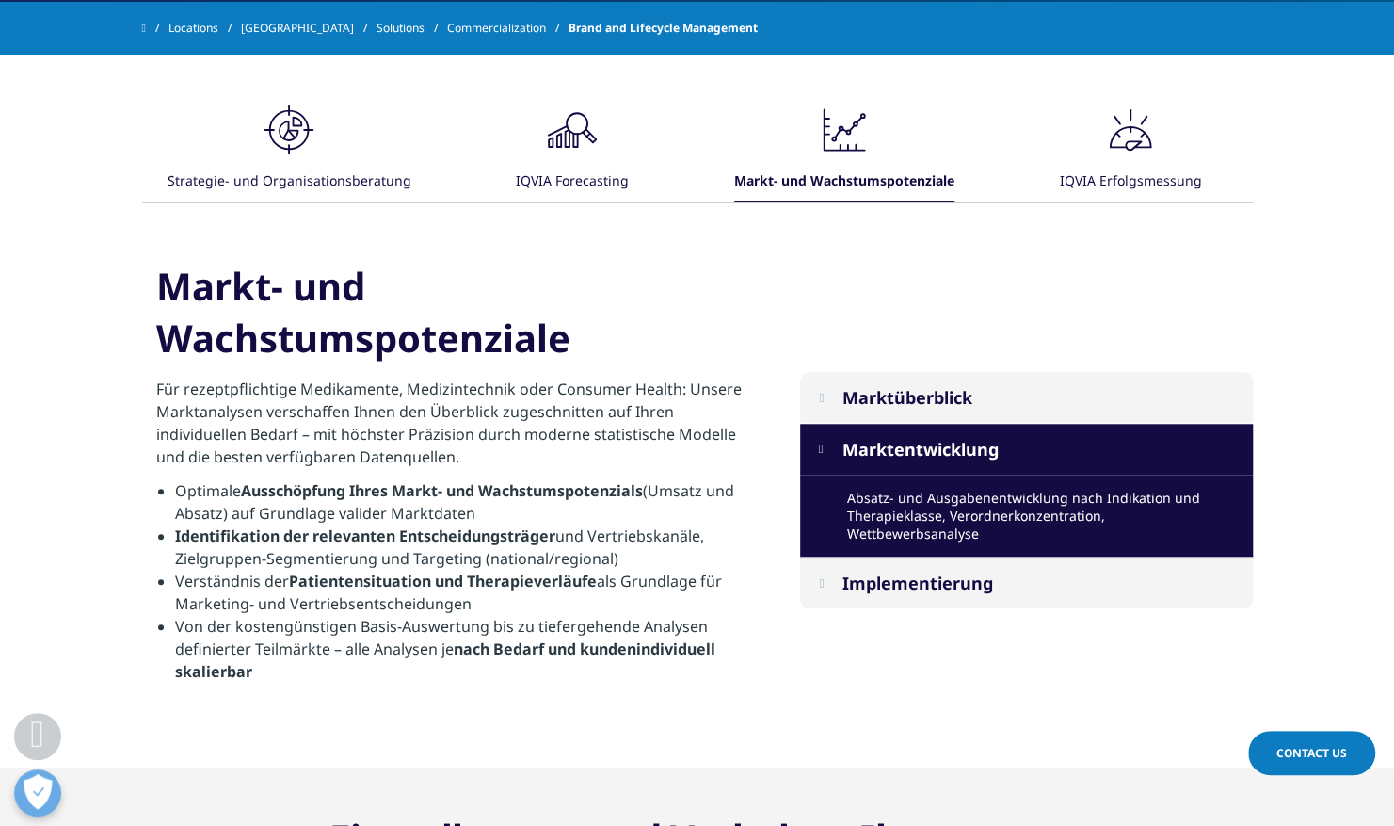
click at [949, 574] on div "Implementierung" at bounding box center [917, 582] width 151 height 23
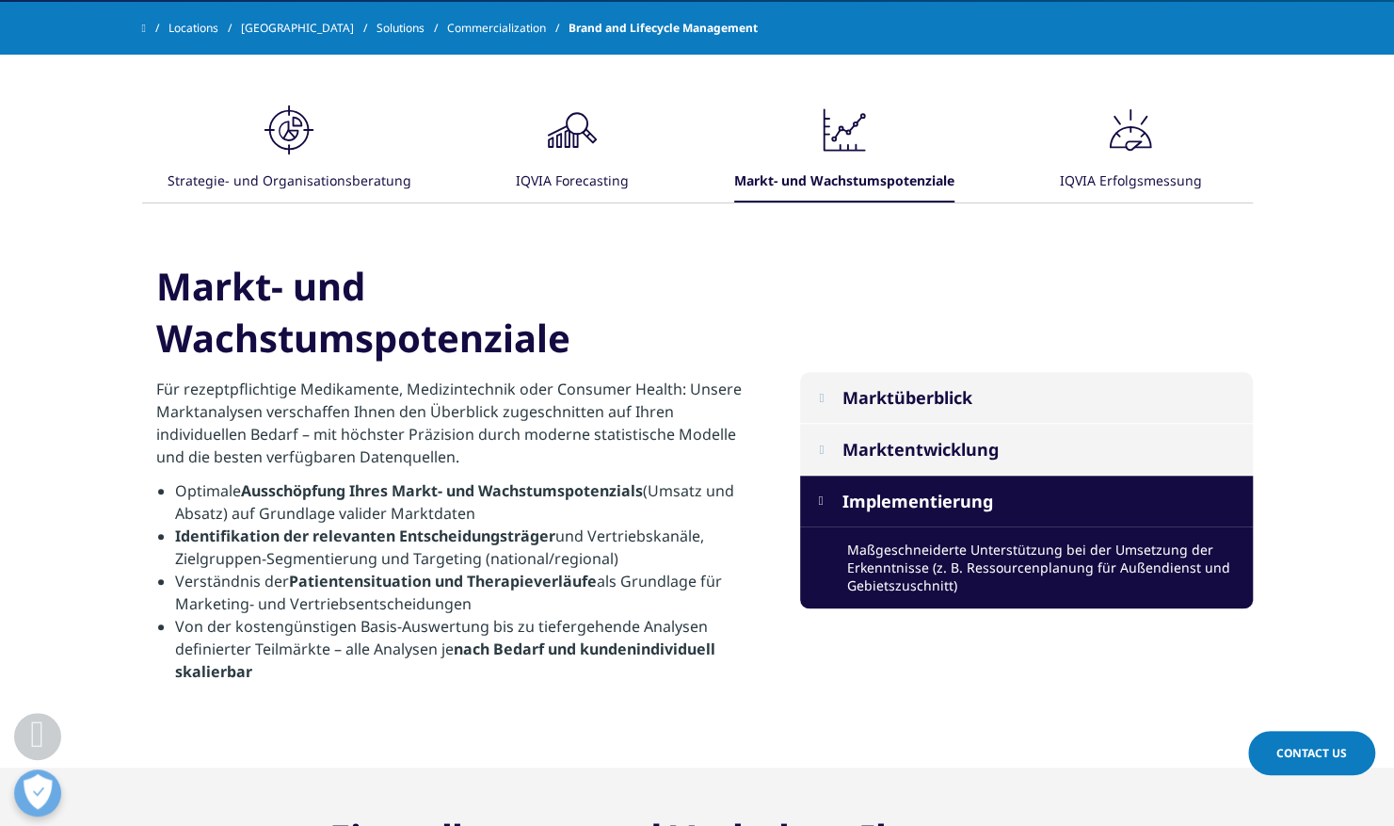
click at [1101, 179] on div "IQVIA Erfolgsmessung" at bounding box center [1130, 182] width 142 height 40
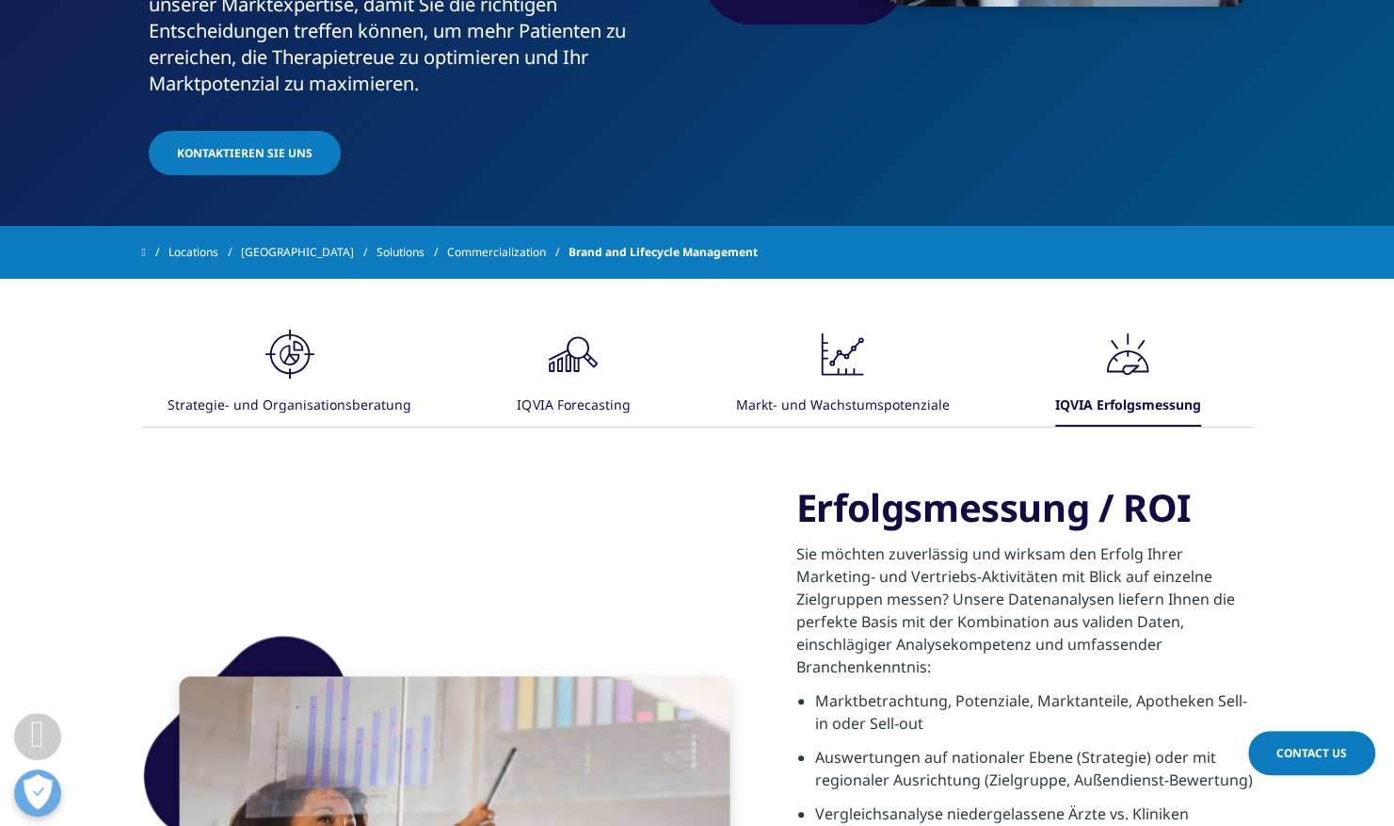
scroll to position [469, 0]
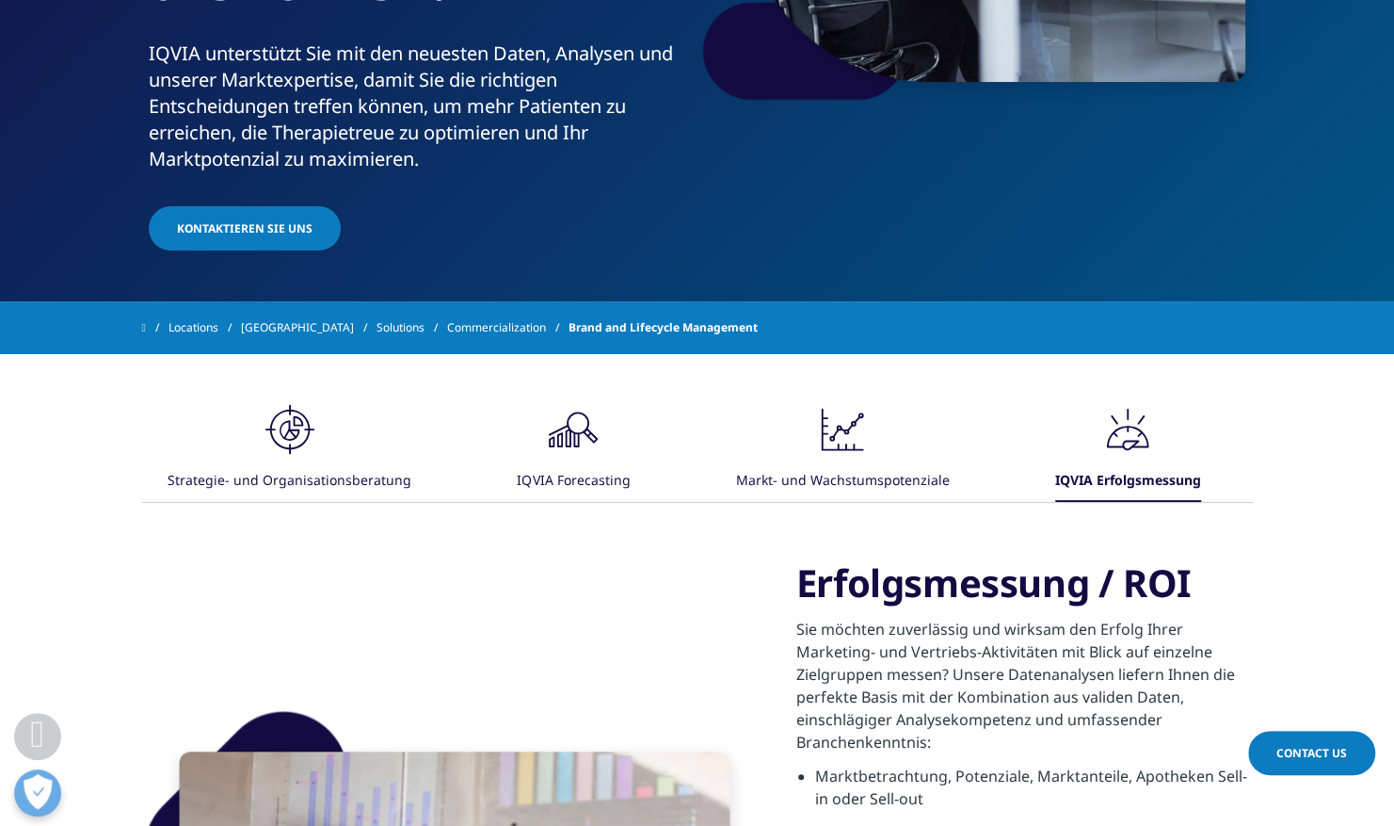
click at [281, 427] on icon ".cls-1{fill:#231f20;}" at bounding box center [290, 429] width 56 height 56
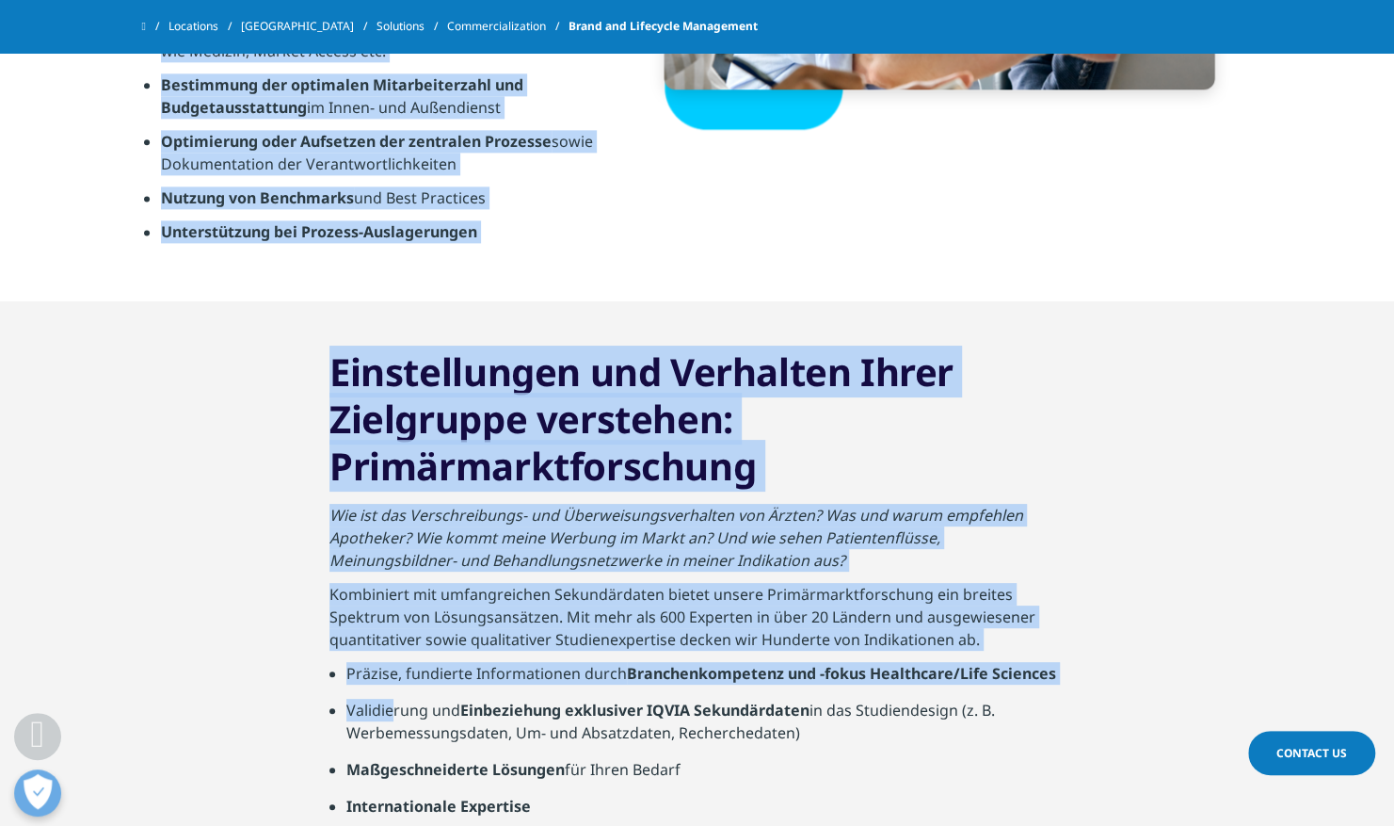
scroll to position [1421, 0]
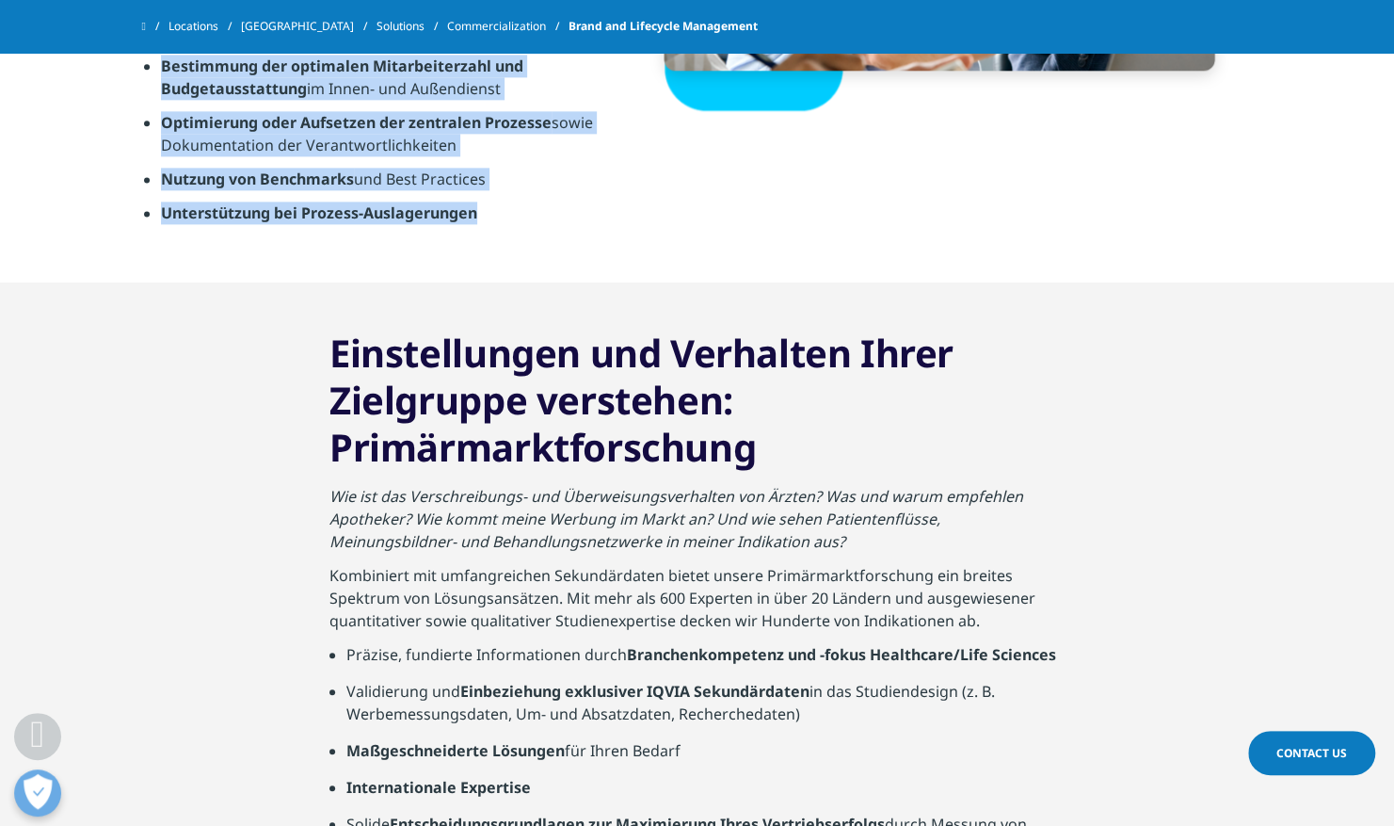
drag, startPoint x: 147, startPoint y: 301, endPoint x: 592, endPoint y: 185, distance: 460.1
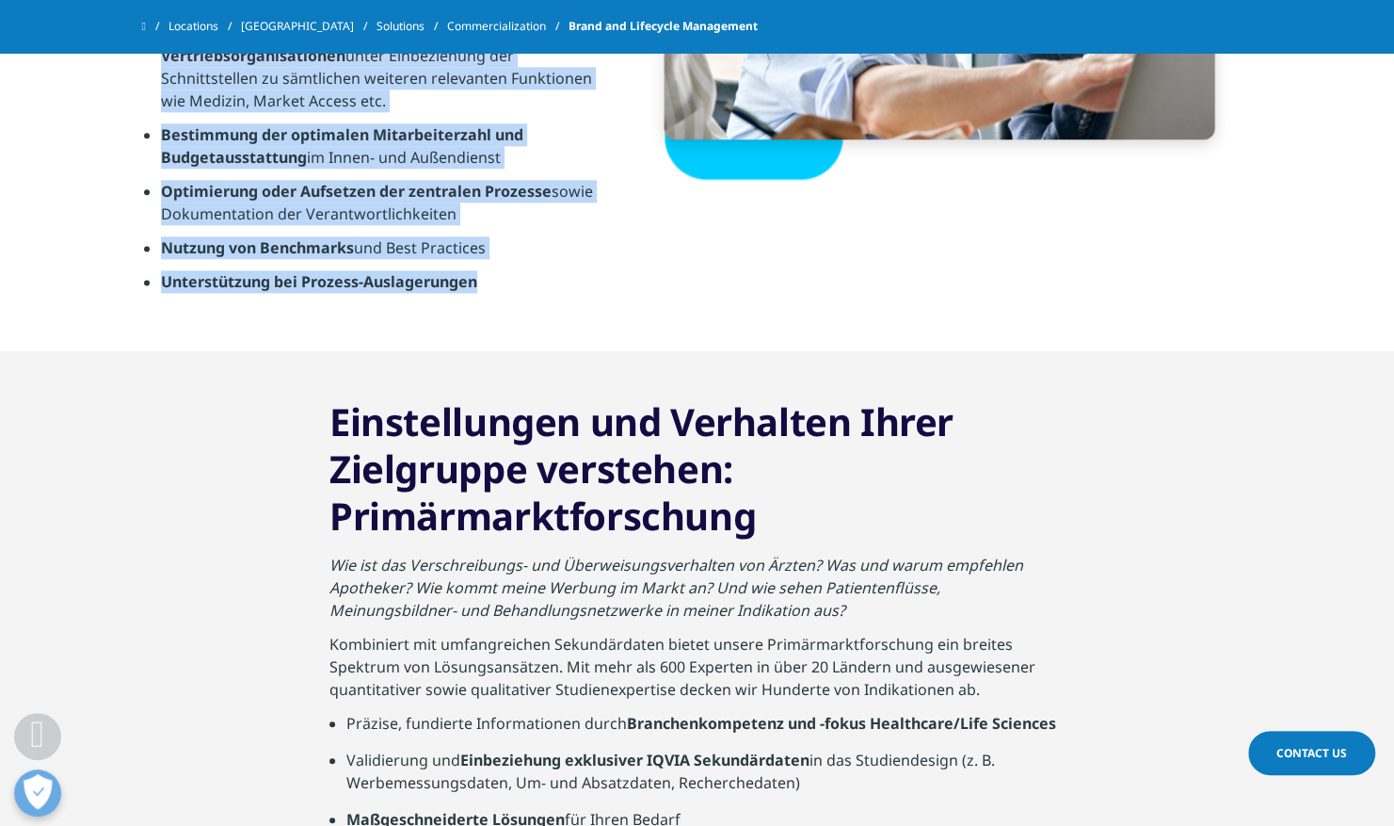
scroll to position [1233, 0]
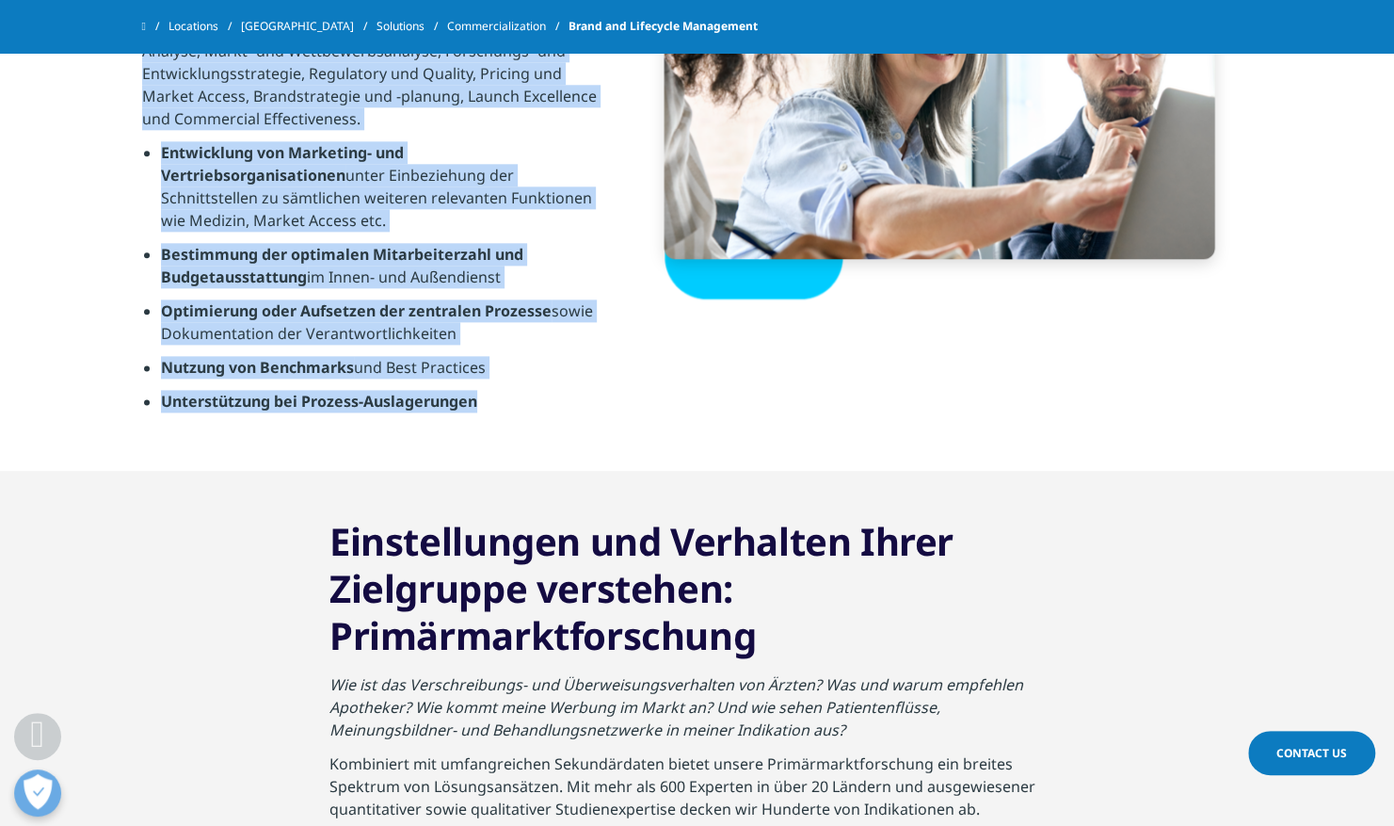
copy div "Strategie- und Organisationsberatung Ausgehend von Ihrem aktuellen Portfolio un…"
